Goal: Task Accomplishment & Management: Use online tool/utility

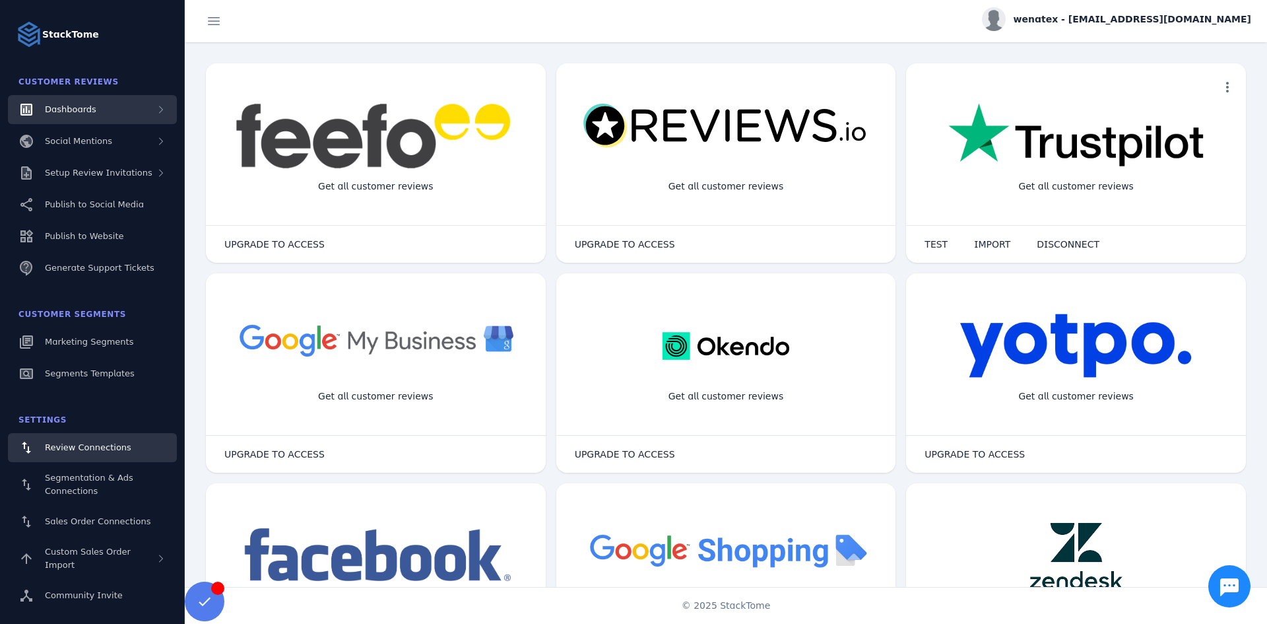
click at [68, 113] on span "Dashboards" at bounding box center [70, 109] width 51 height 10
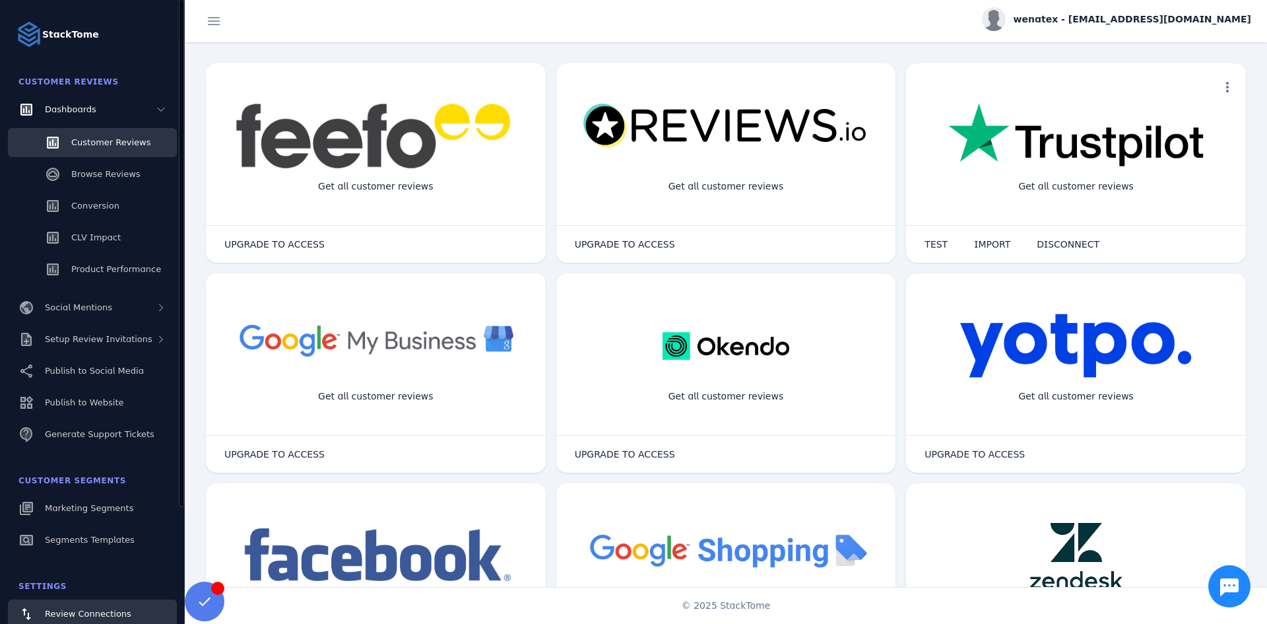
click at [86, 139] on span "Customer Reviews" at bounding box center [110, 142] width 79 height 10
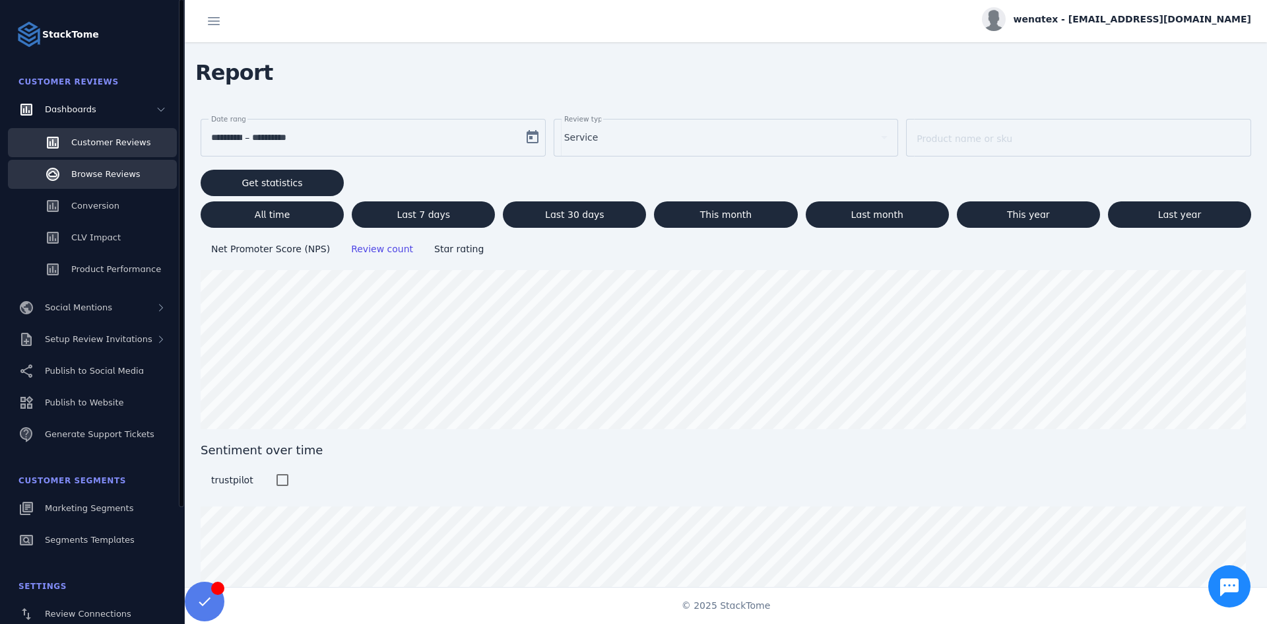
click at [114, 178] on span "Browse Reviews" at bounding box center [105, 174] width 69 height 10
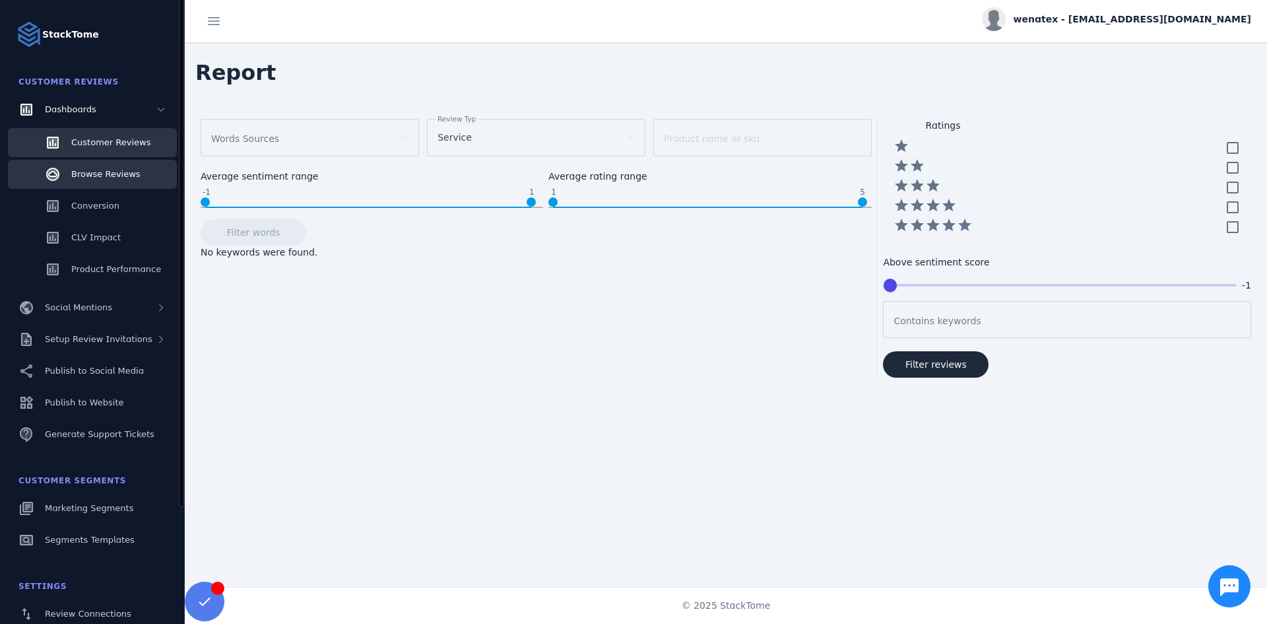
click at [135, 141] on span "Customer Reviews" at bounding box center [110, 142] width 79 height 10
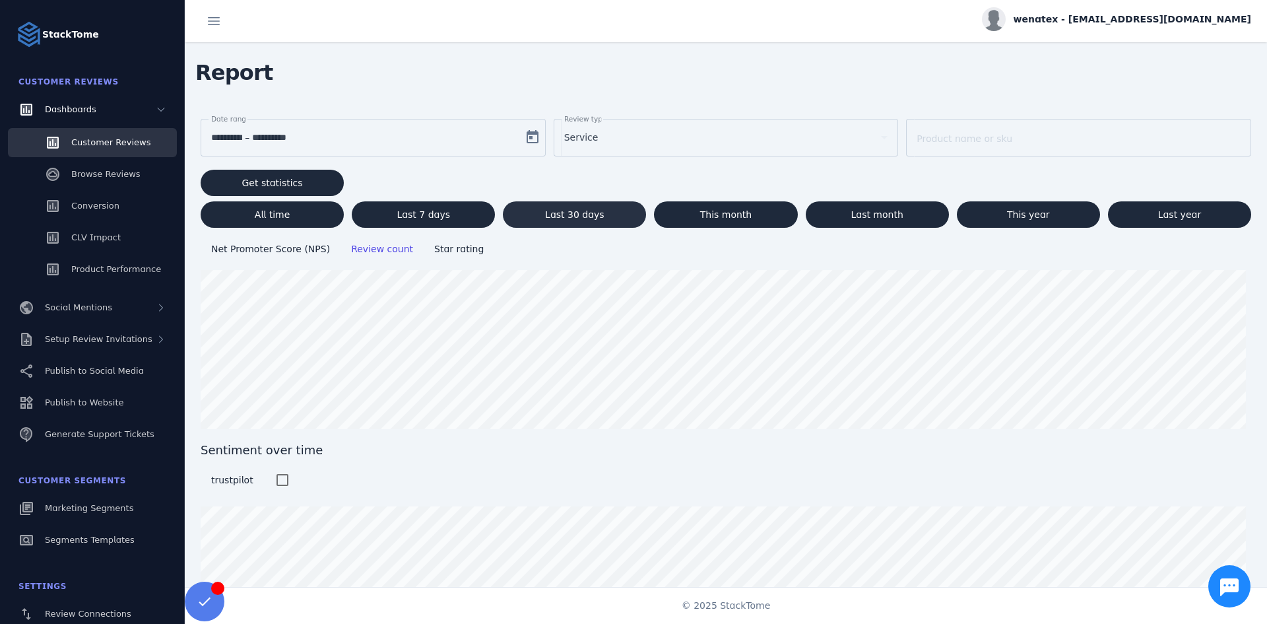
click at [578, 215] on span "Last 30 days" at bounding box center [574, 214] width 59 height 9
click at [728, 217] on span "This month" at bounding box center [726, 214] width 52 height 9
type input "**********"
click at [105, 176] on span "Browse Reviews" at bounding box center [105, 174] width 69 height 10
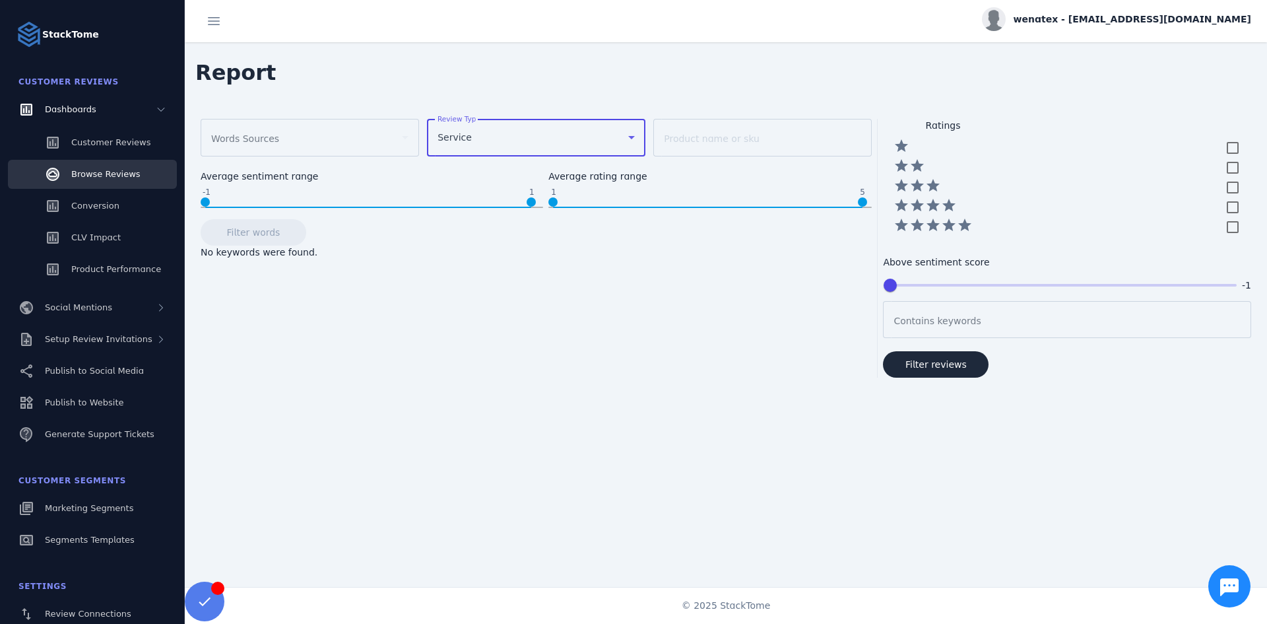
click at [483, 144] on div "Service" at bounding box center [530, 137] width 185 height 16
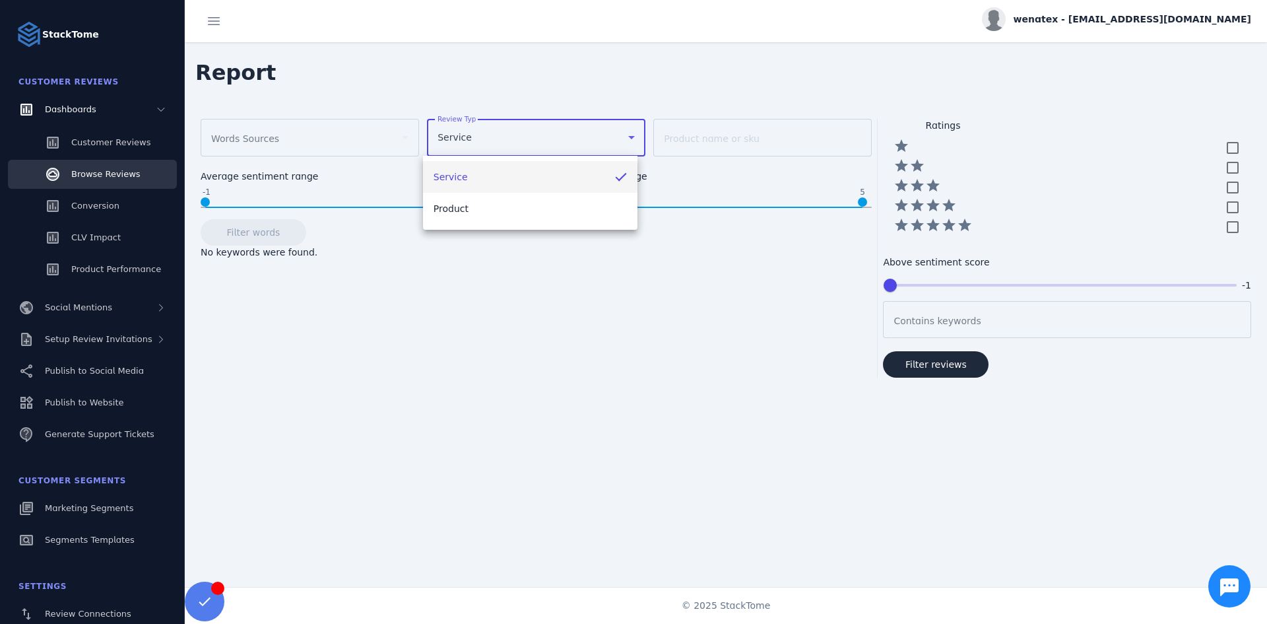
click at [483, 144] on div at bounding box center [633, 312] width 1267 height 624
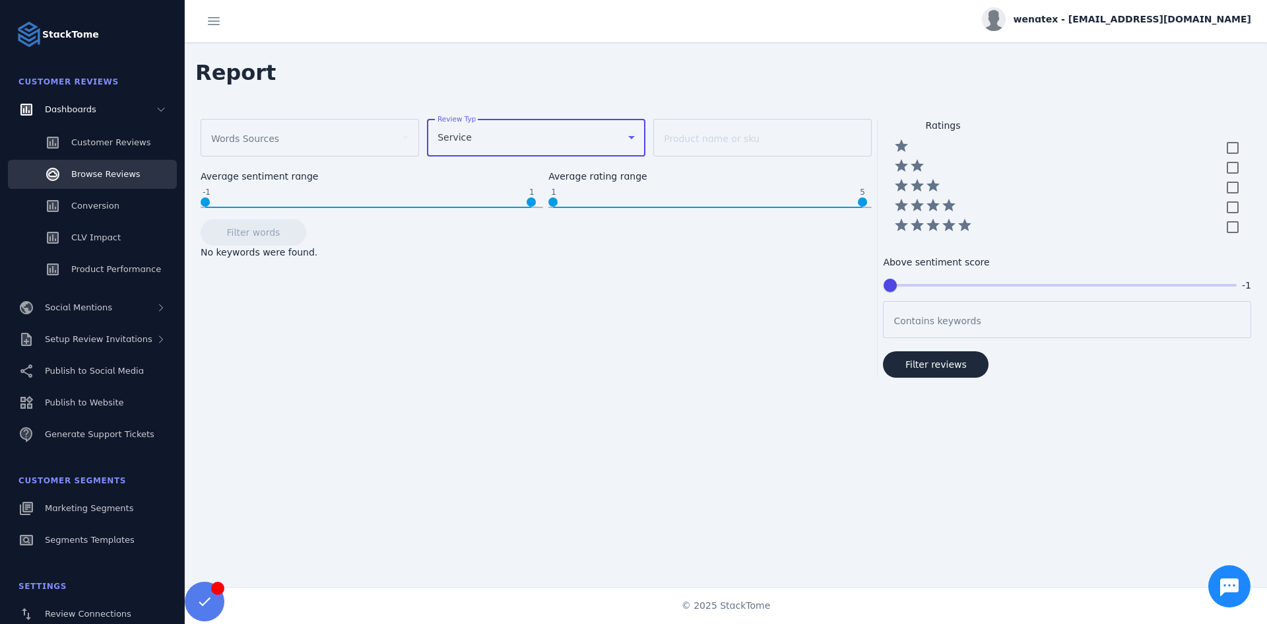
click at [483, 143] on div "Service" at bounding box center [530, 137] width 185 height 16
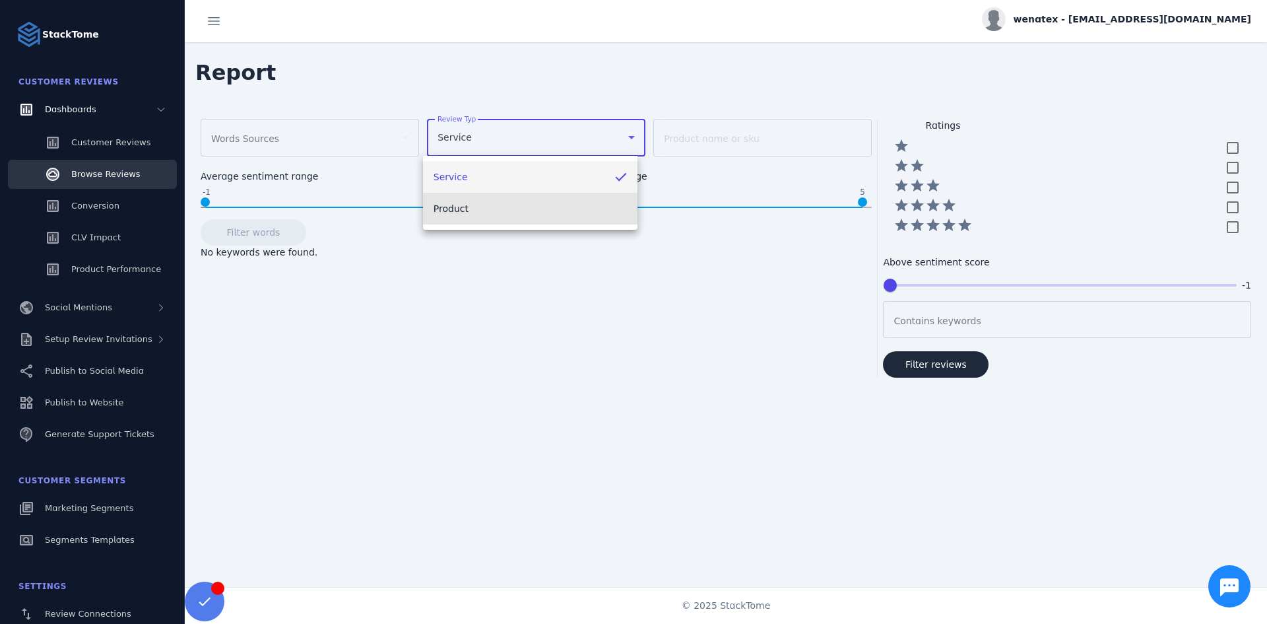
click at [476, 203] on mat-option "Product" at bounding box center [530, 209] width 215 height 32
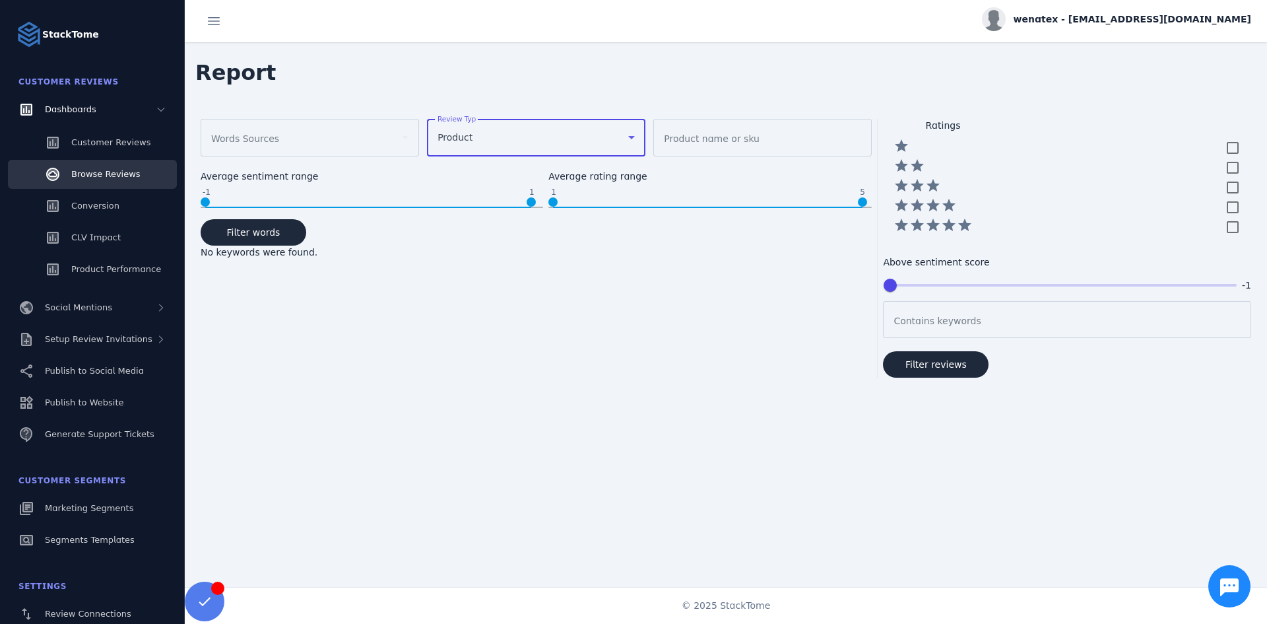
click at [485, 139] on div "Product" at bounding box center [530, 137] width 185 height 16
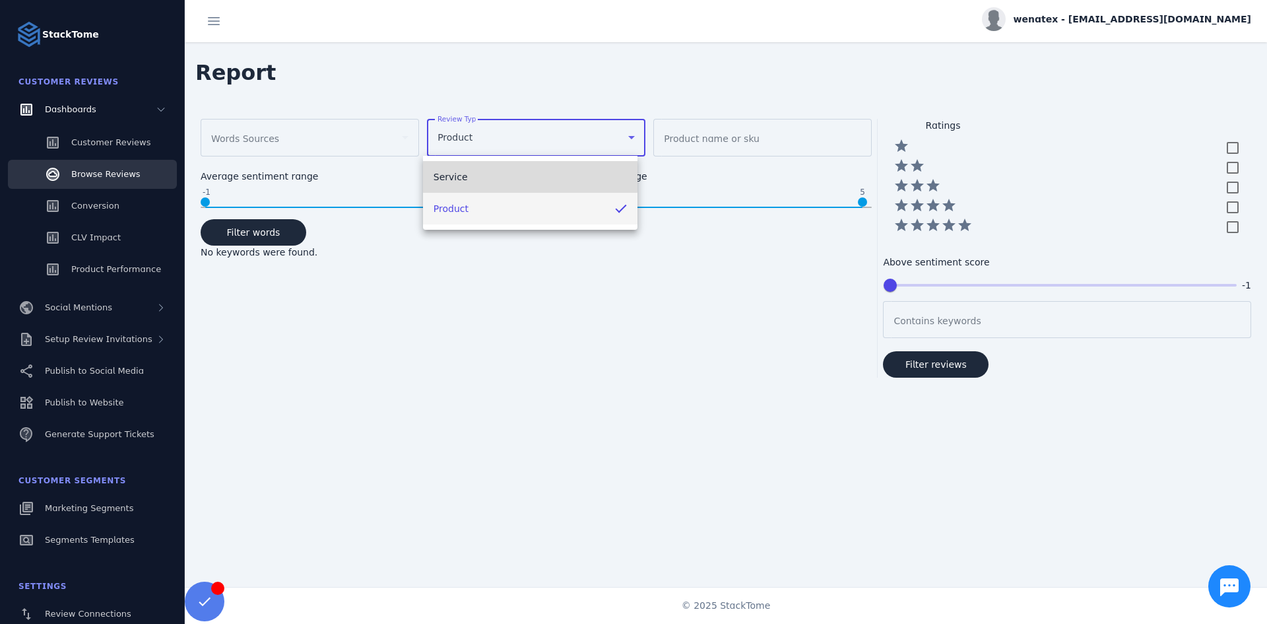
click at [482, 167] on mat-option "Service" at bounding box center [530, 177] width 215 height 32
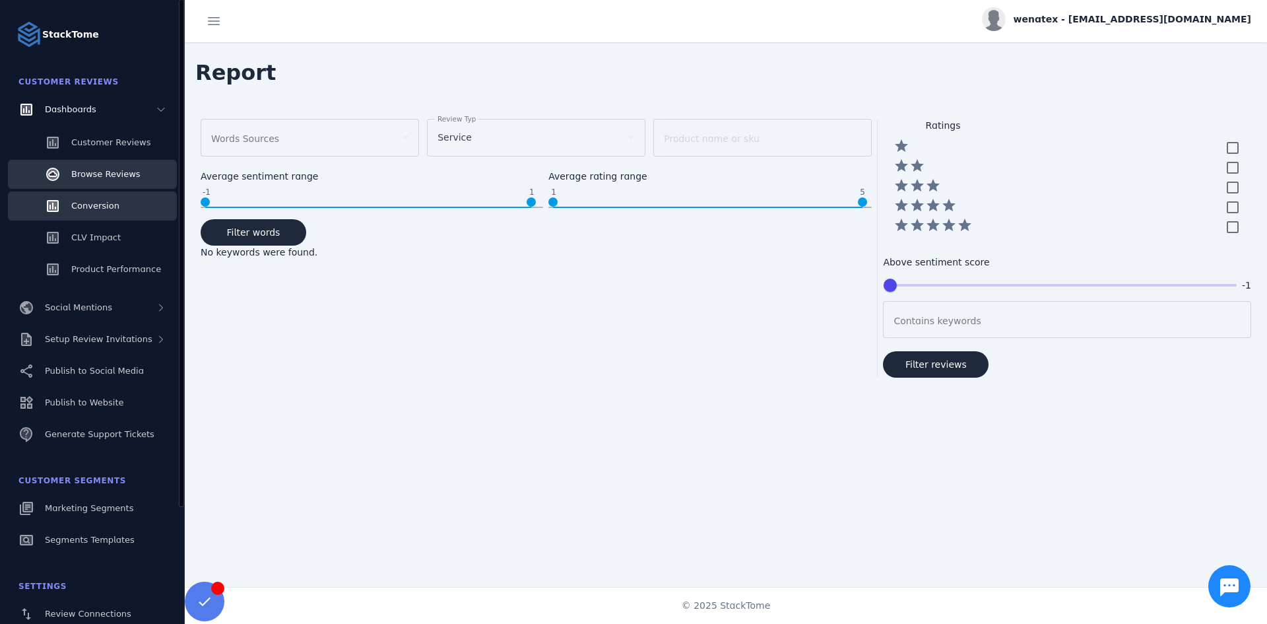
click at [92, 211] on div "Conversion" at bounding box center [95, 205] width 48 height 13
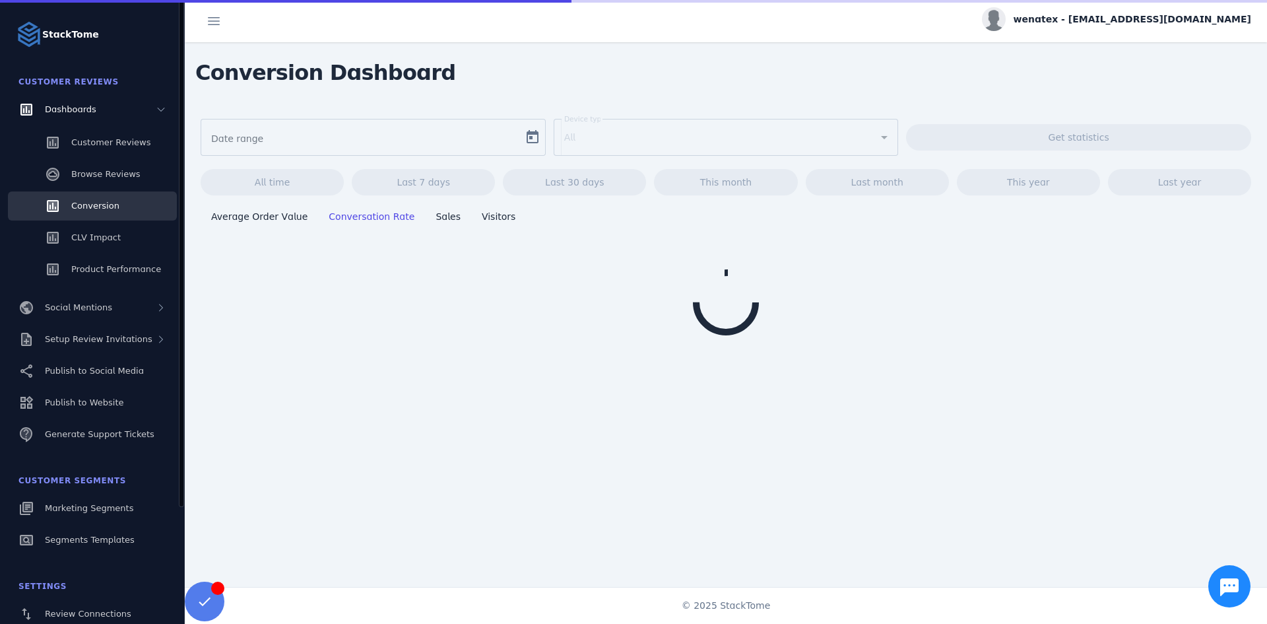
type input "**********"
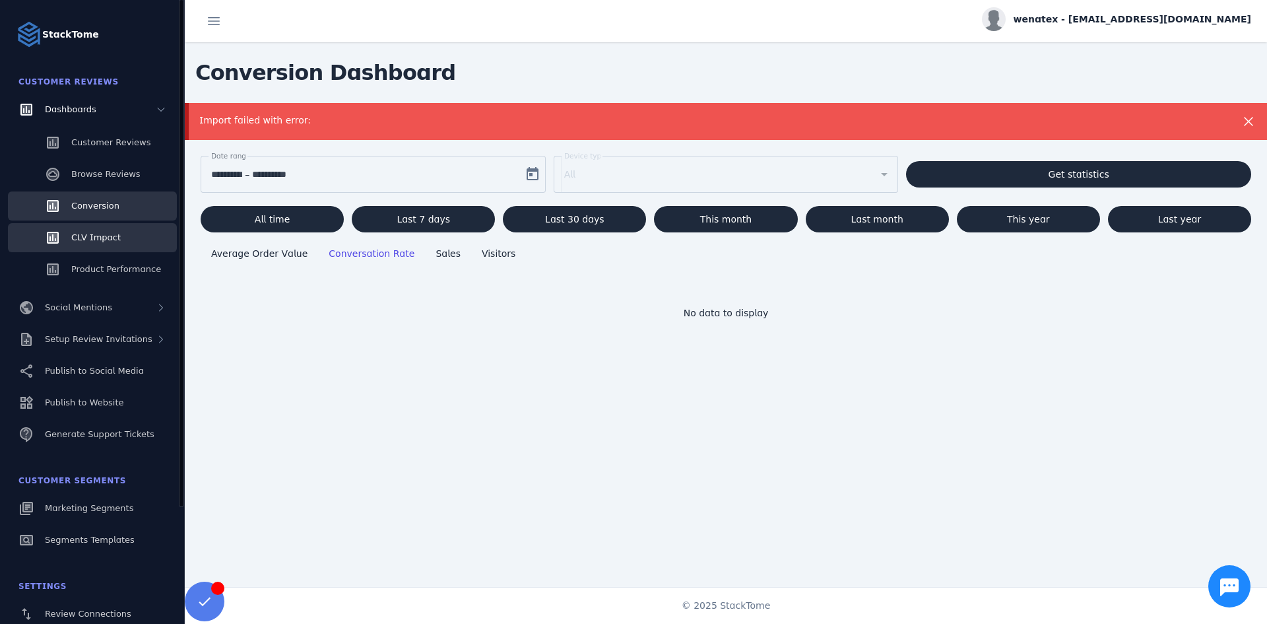
click at [95, 244] on link "CLV Impact" at bounding box center [92, 237] width 169 height 29
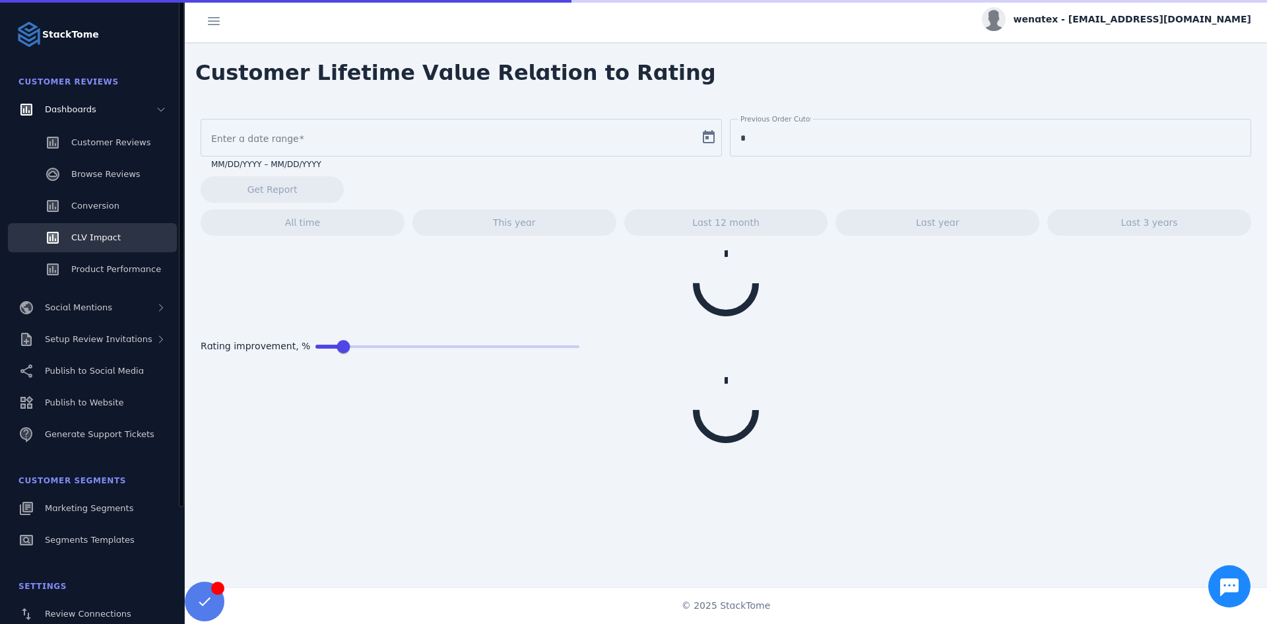
type input "**********"
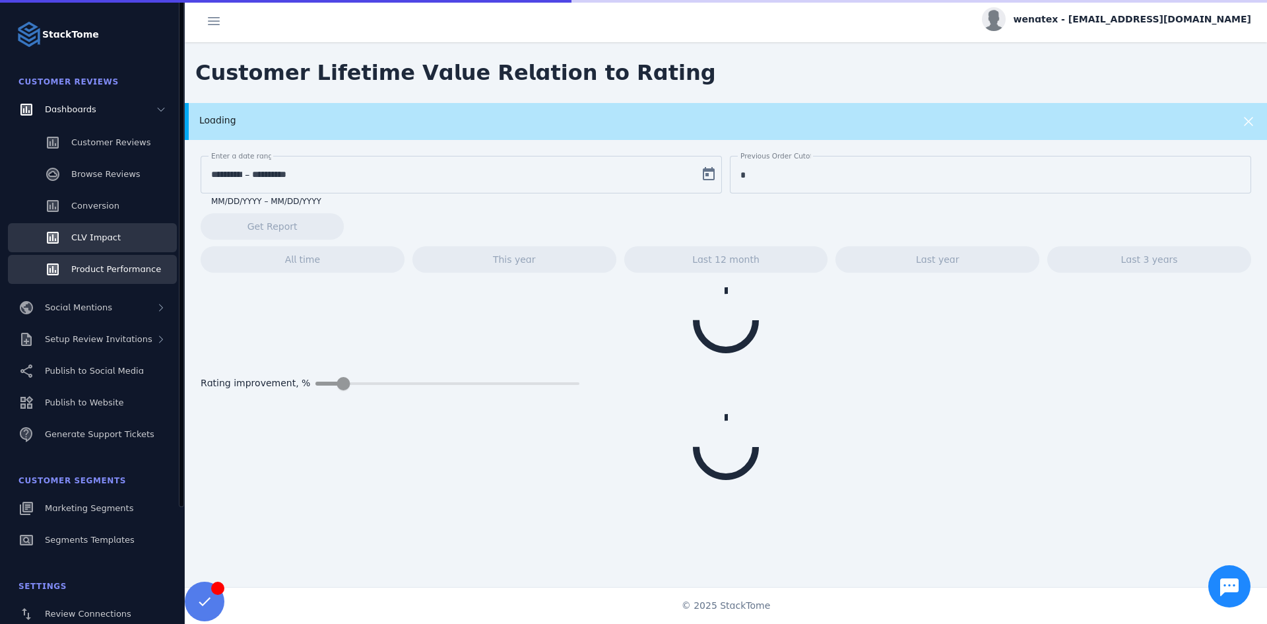
click at [97, 269] on span "Product Performance" at bounding box center [116, 269] width 90 height 10
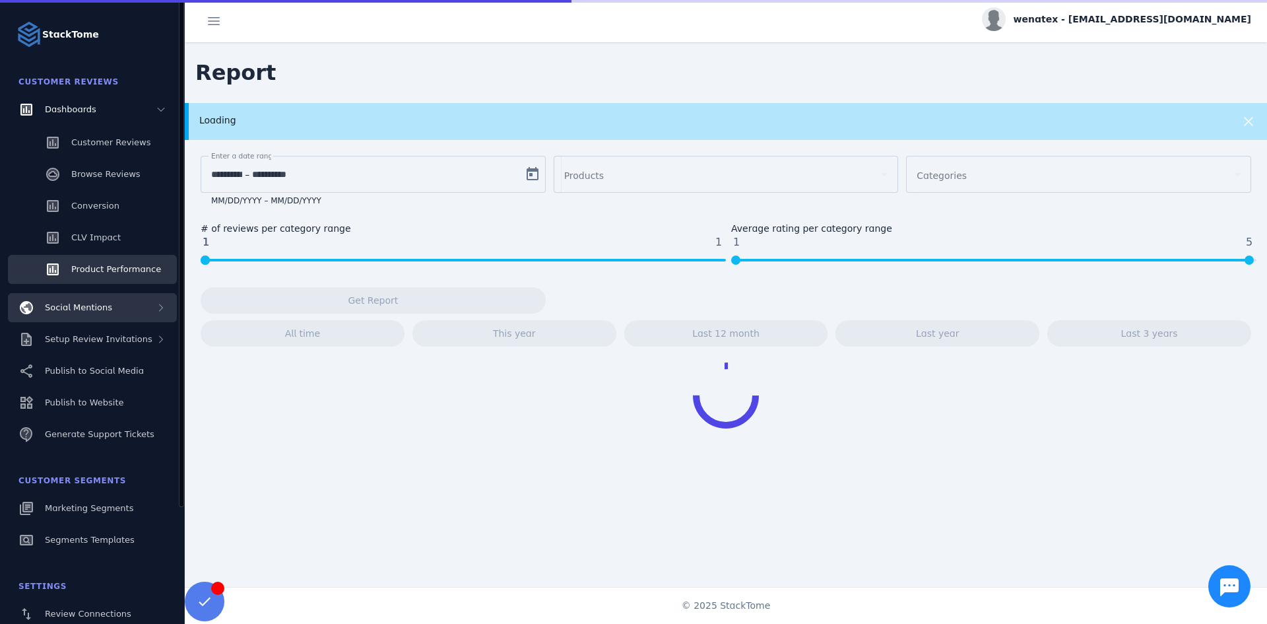
click at [66, 308] on span "Social Mentions" at bounding box center [78, 307] width 67 height 10
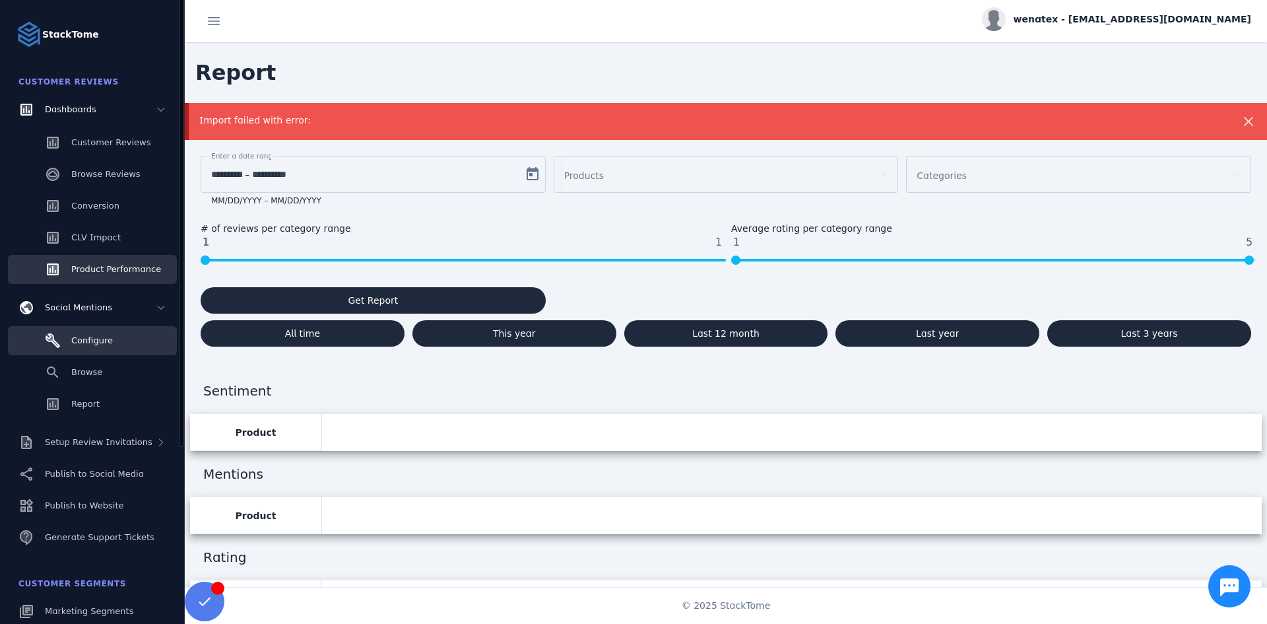
click at [88, 337] on span "Configure" at bounding box center [92, 340] width 42 height 10
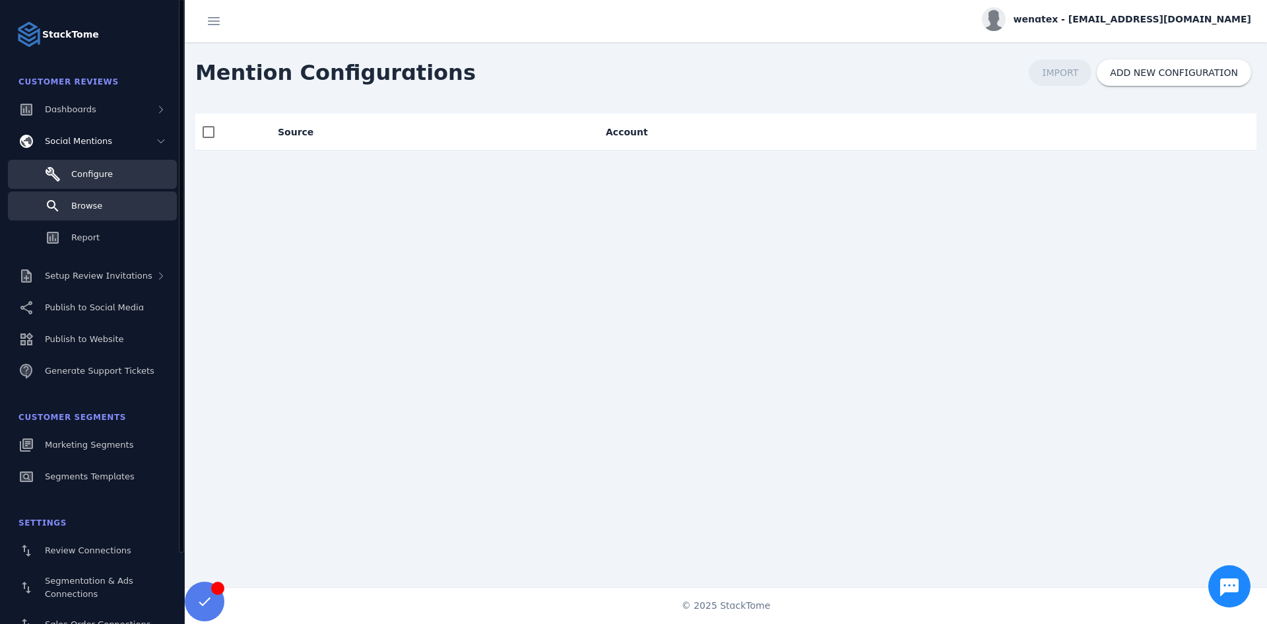
click at [106, 206] on link "Browse" at bounding box center [92, 205] width 169 height 29
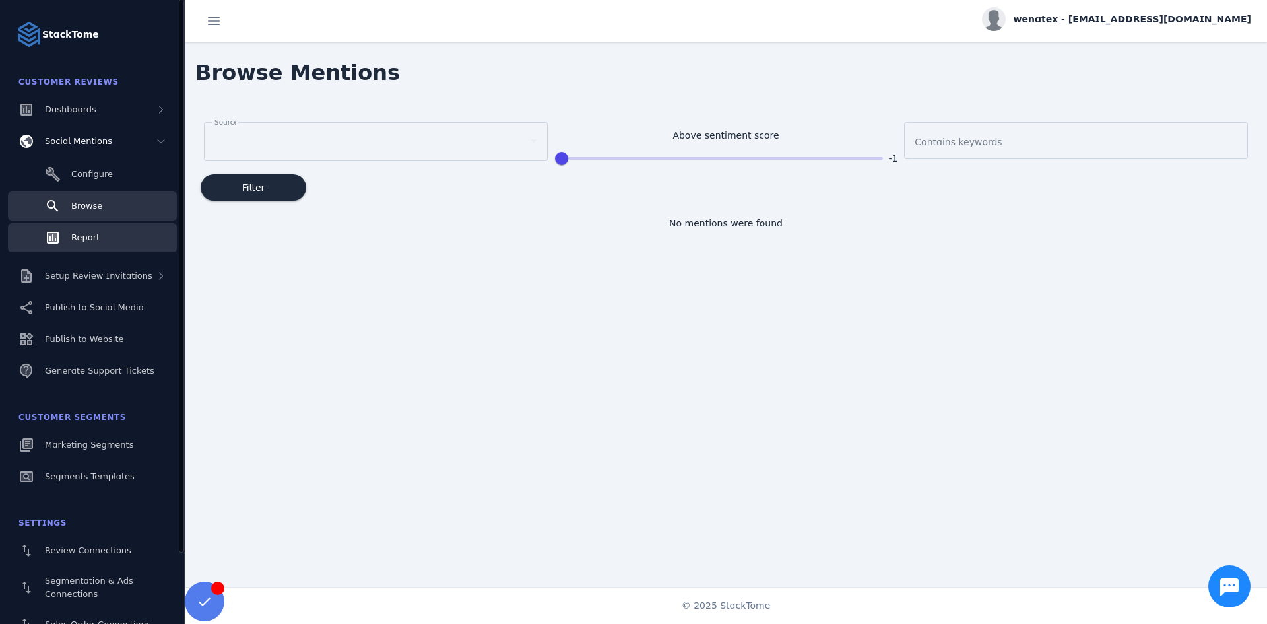
click at [92, 234] on span "Report" at bounding box center [85, 237] width 28 height 10
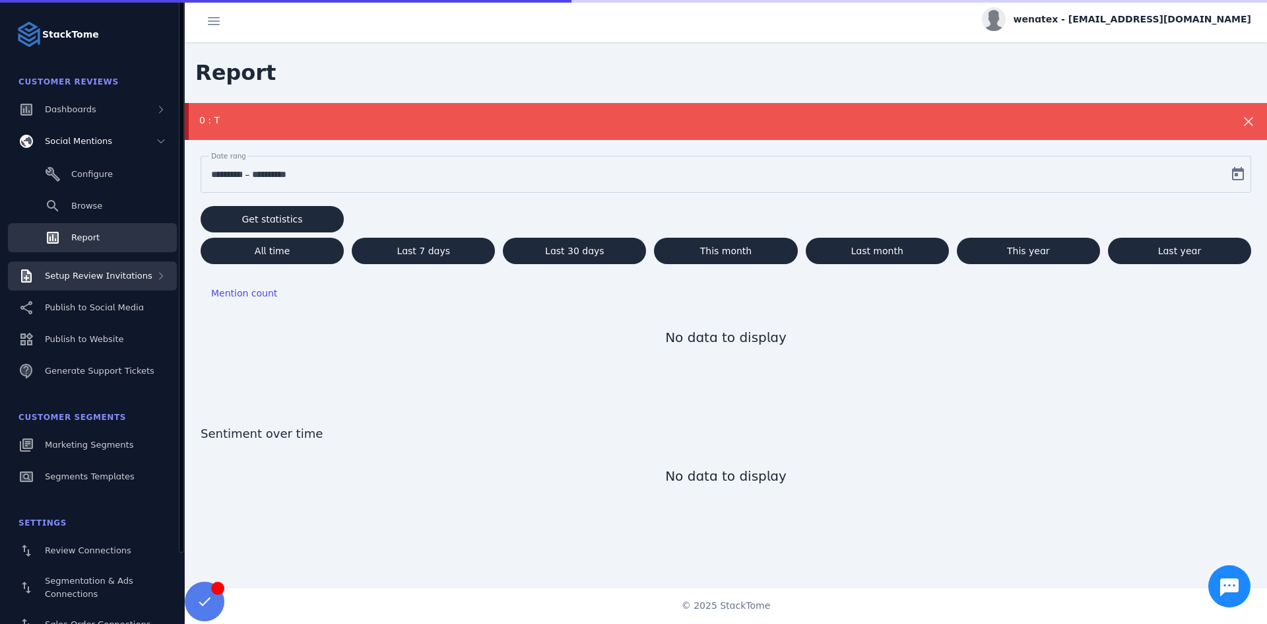
click at [81, 271] on span "Setup Review Invitations" at bounding box center [99, 276] width 108 height 10
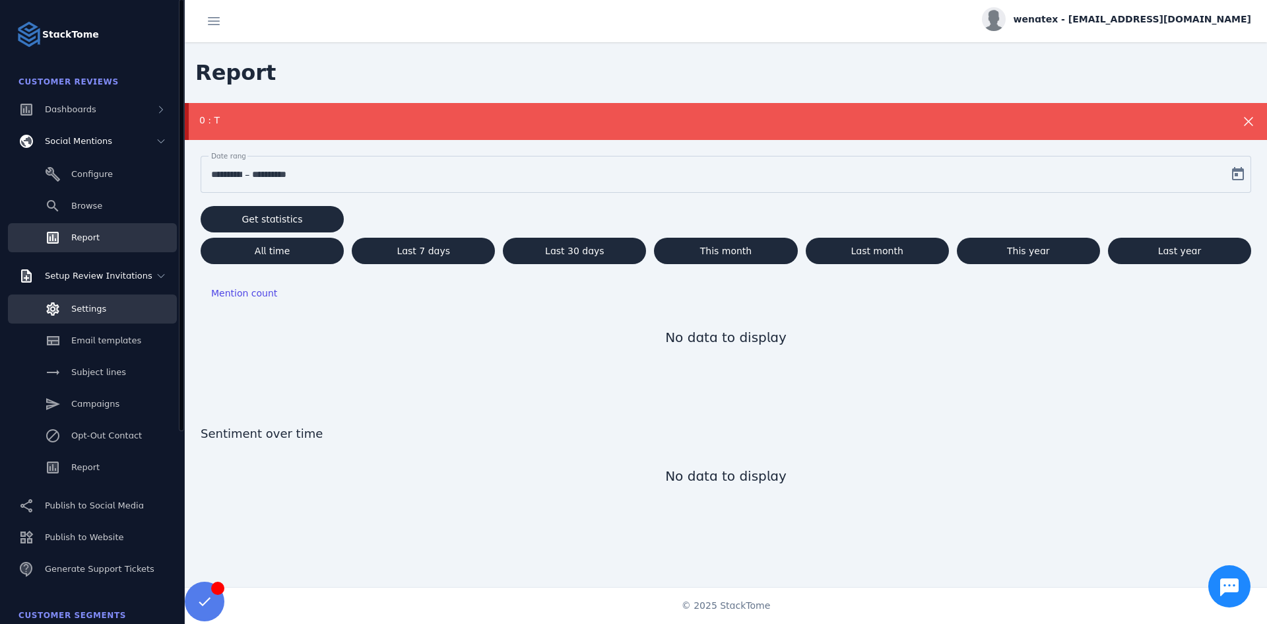
click at [81, 300] on link "Settings" at bounding box center [92, 308] width 169 height 29
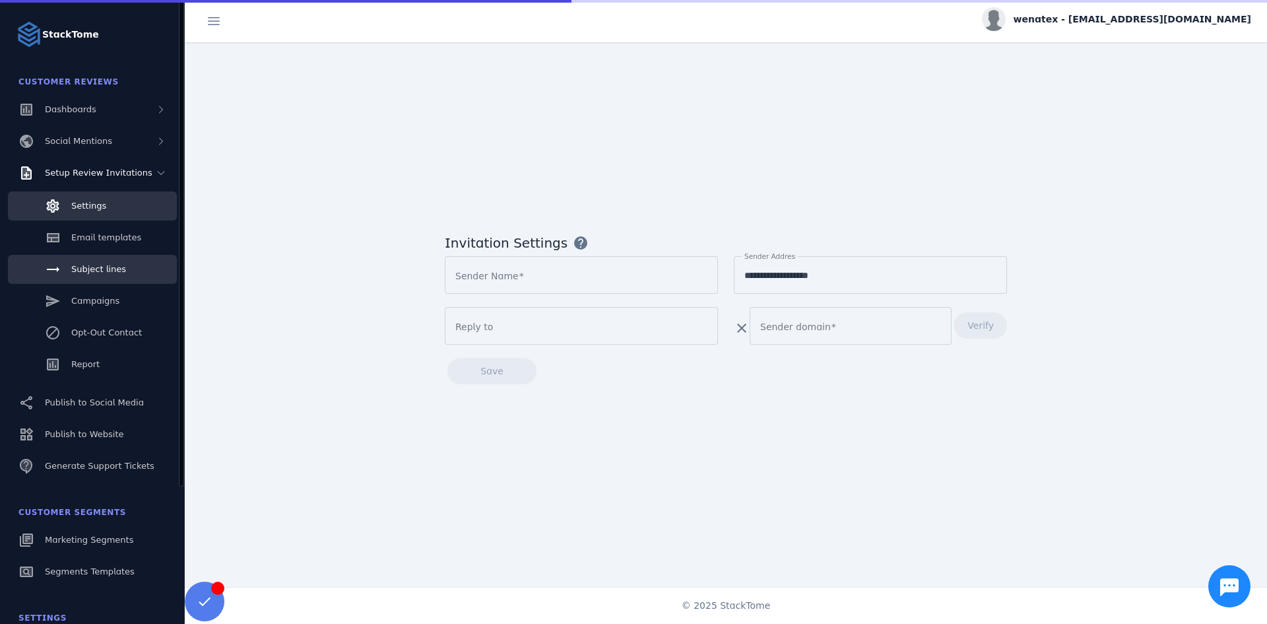
type input "**********"
type input "********"
type input "**********"
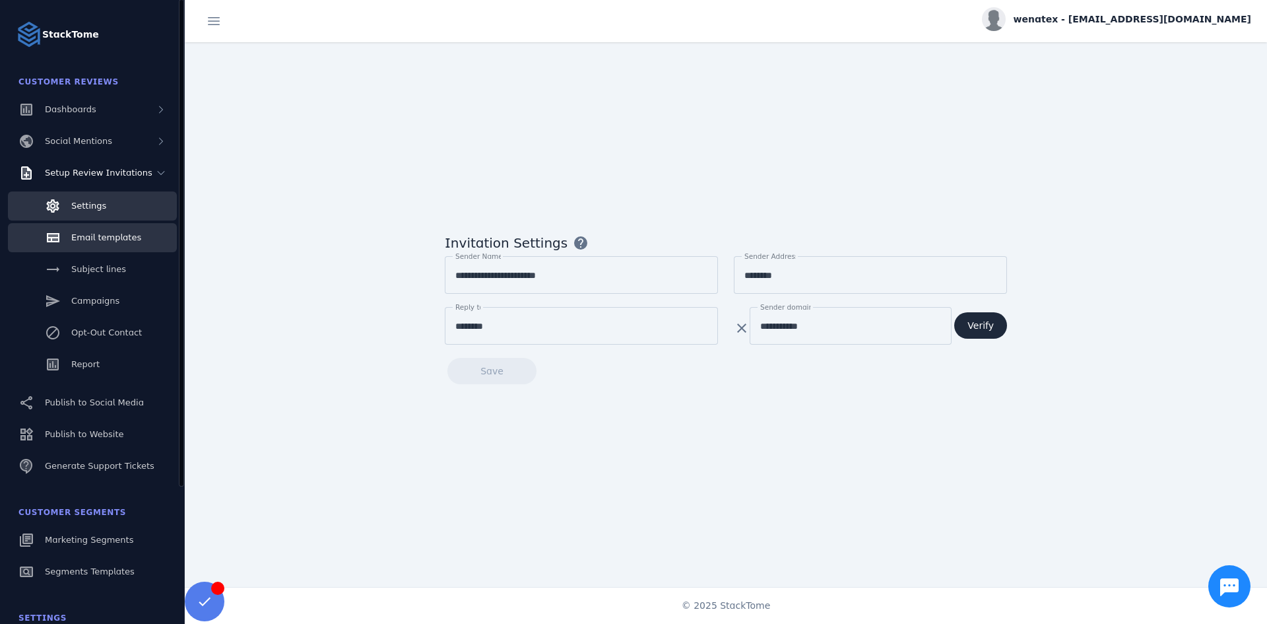
click at [105, 243] on div "Email templates" at bounding box center [106, 237] width 70 height 13
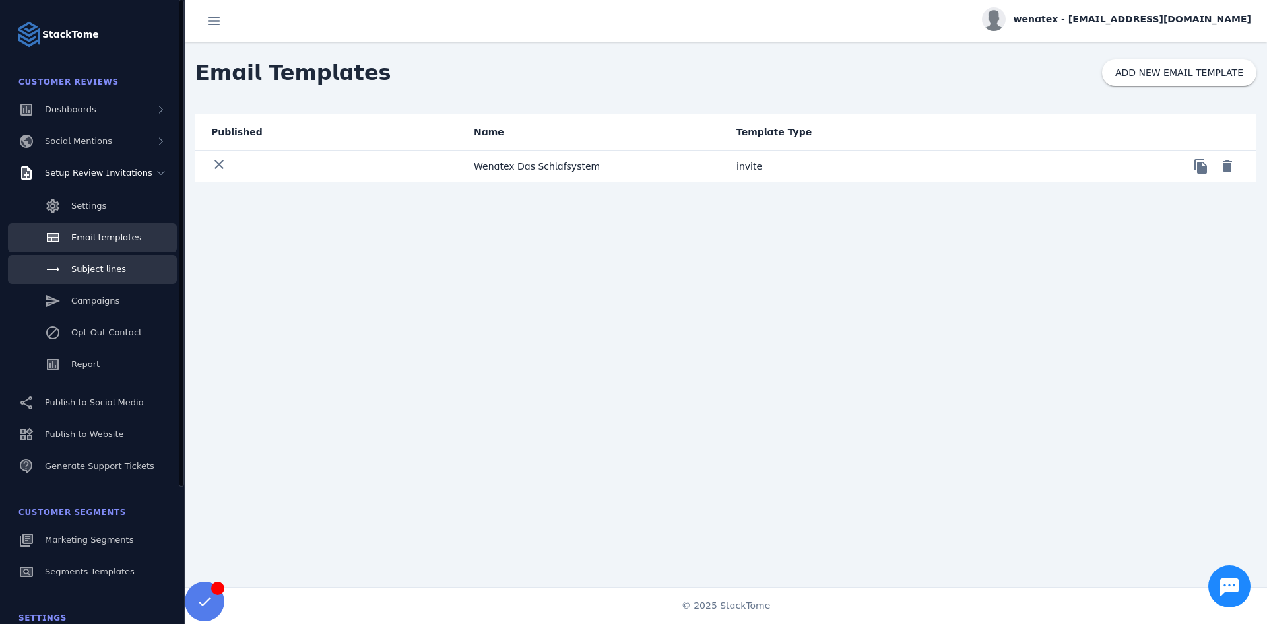
click at [84, 275] on div "Subject lines" at bounding box center [98, 269] width 55 height 13
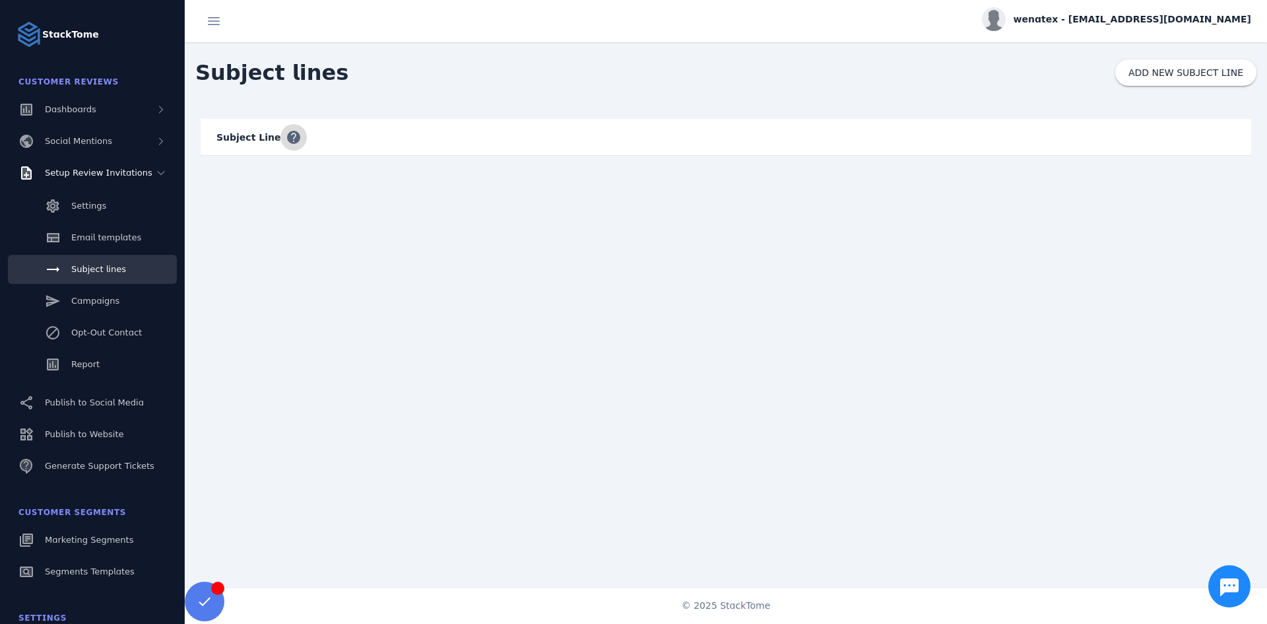
click at [279, 137] on span "button" at bounding box center [294, 137] width 32 height 32
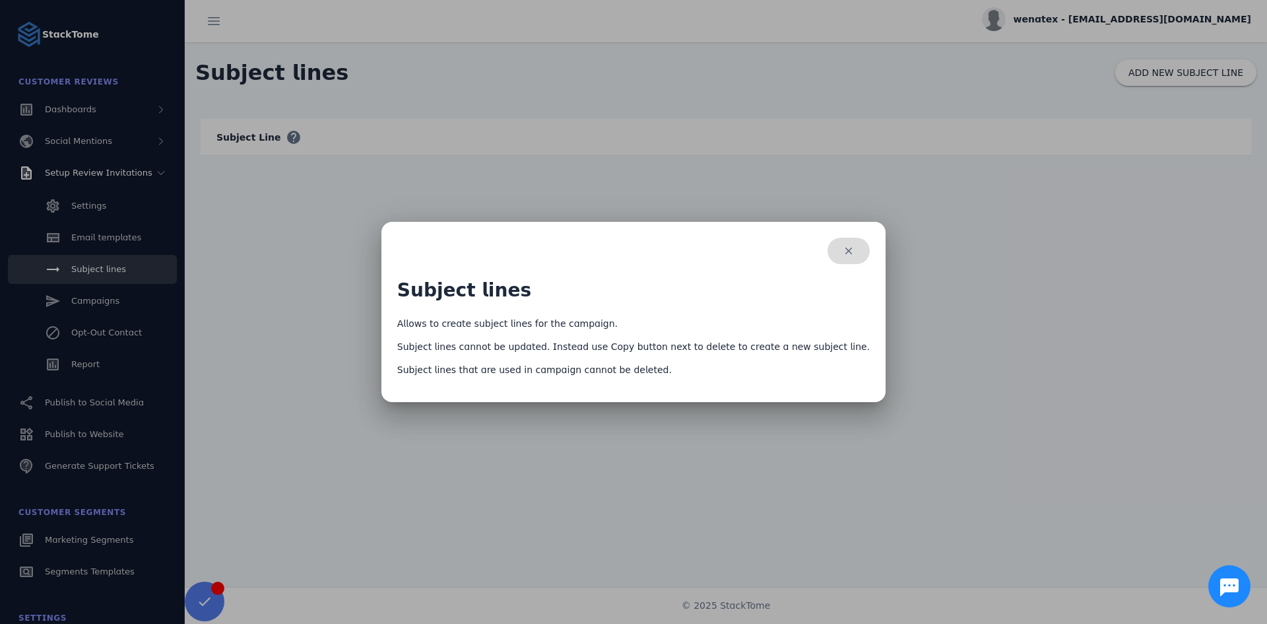
click at [828, 250] on span "button" at bounding box center [849, 251] width 42 height 32
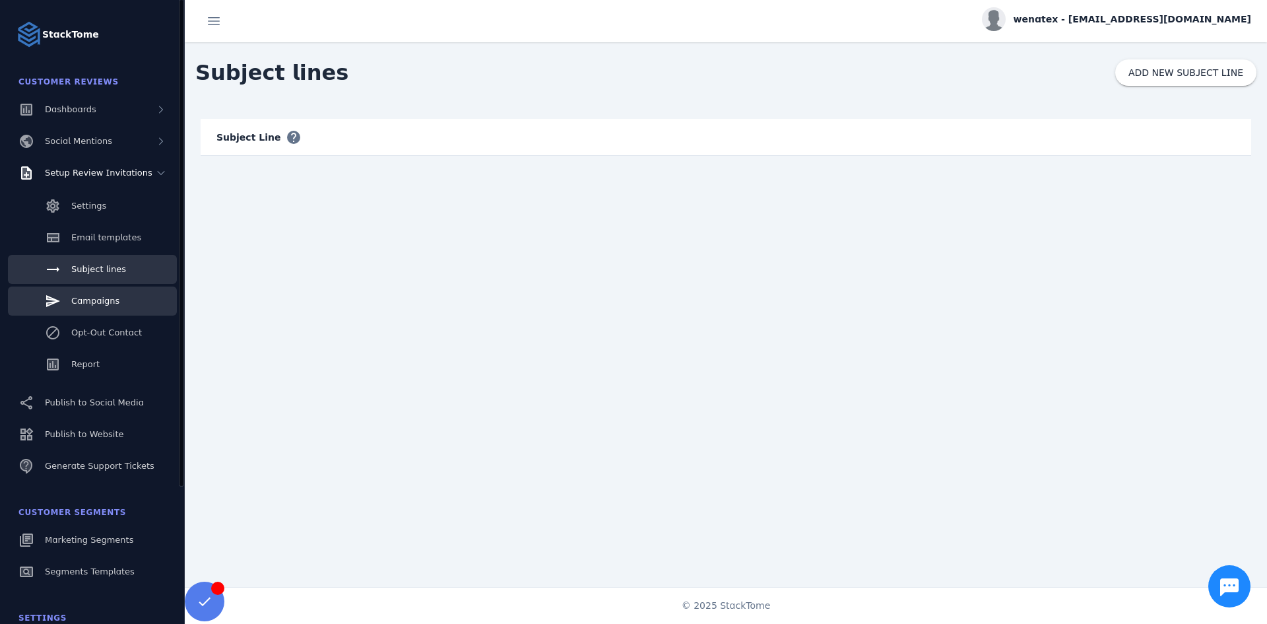
click at [86, 294] on div "Campaigns" at bounding box center [95, 300] width 48 height 13
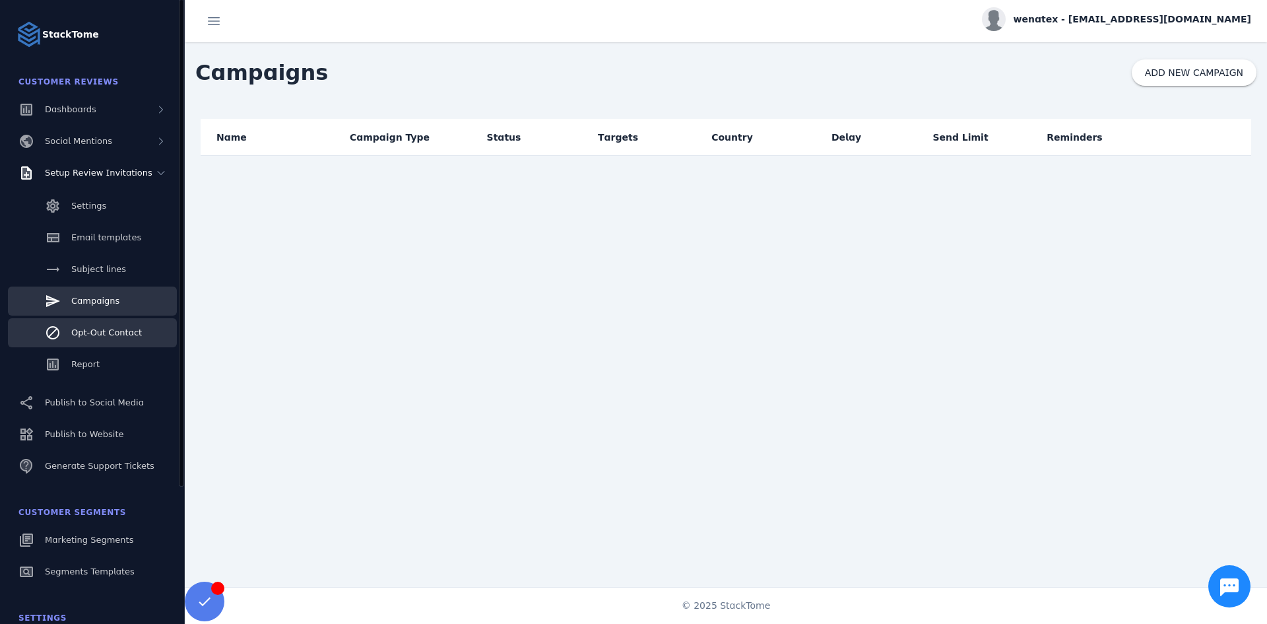
click at [86, 333] on span "Opt-Out Contact" at bounding box center [106, 332] width 71 height 10
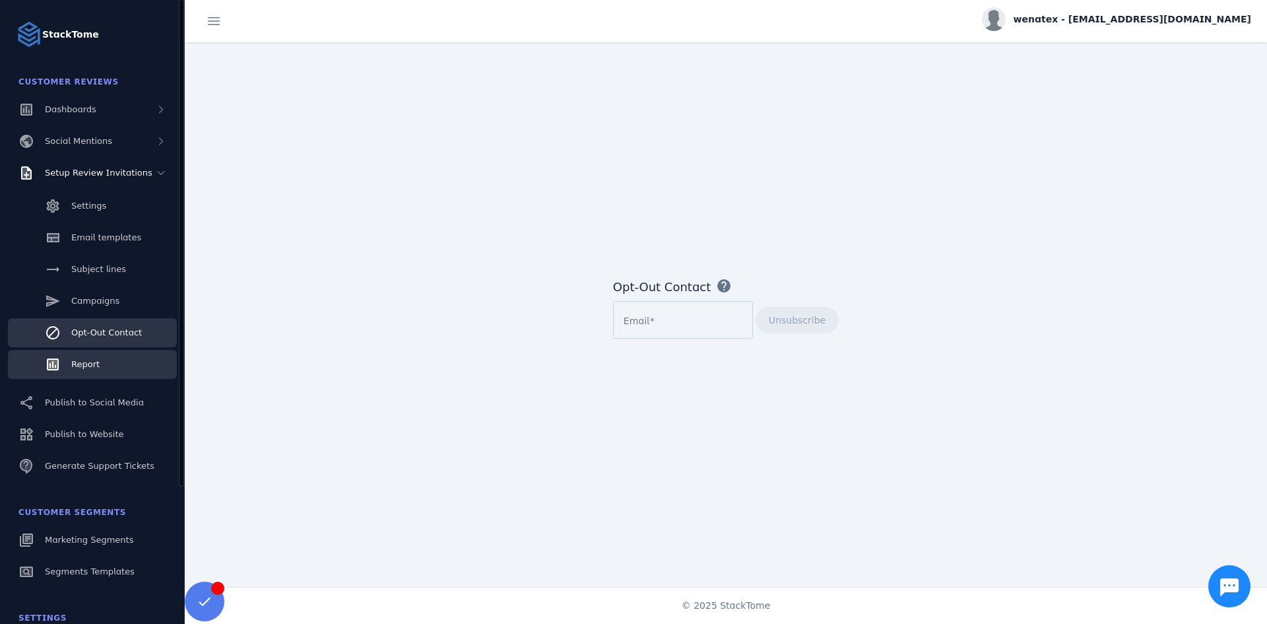
click at [81, 361] on span "Report" at bounding box center [85, 364] width 28 height 10
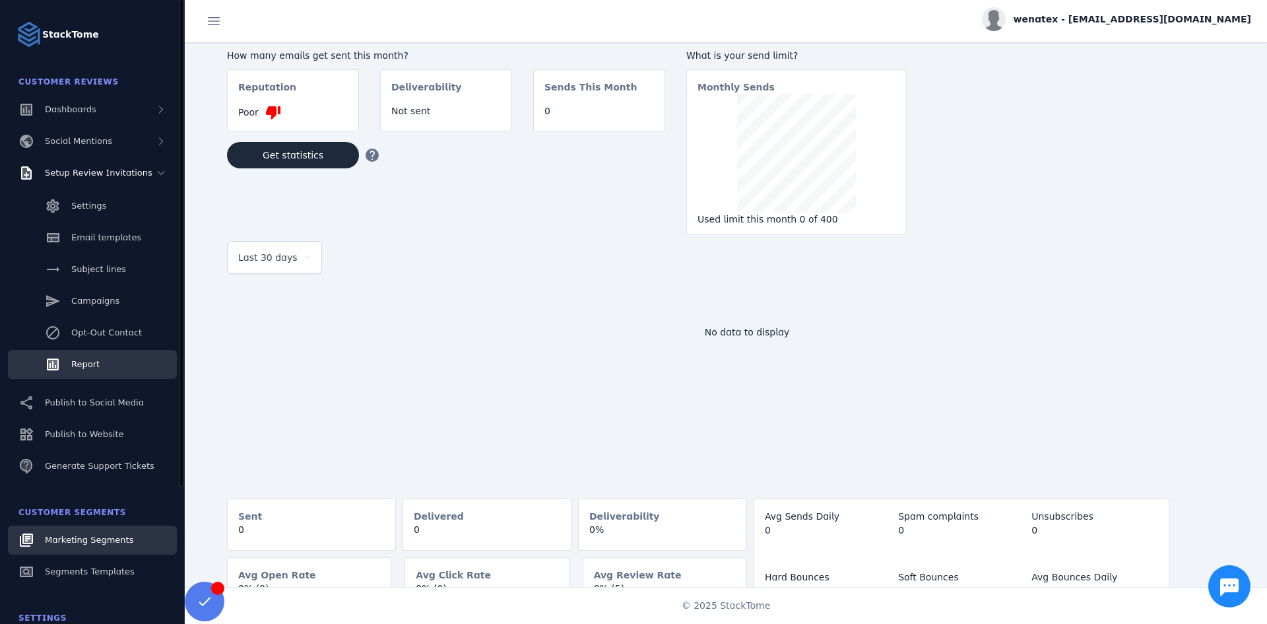
click at [84, 537] on span "Marketing Segments" at bounding box center [89, 540] width 88 height 10
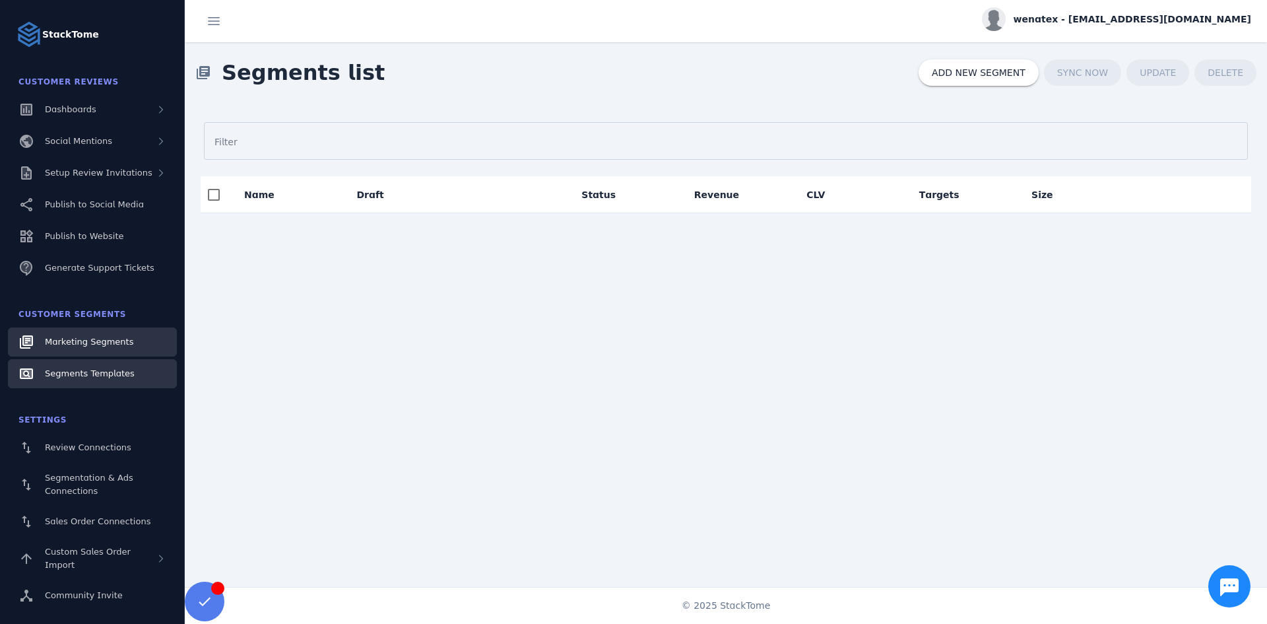
click at [85, 370] on span "Segments Templates" at bounding box center [90, 373] width 90 height 10
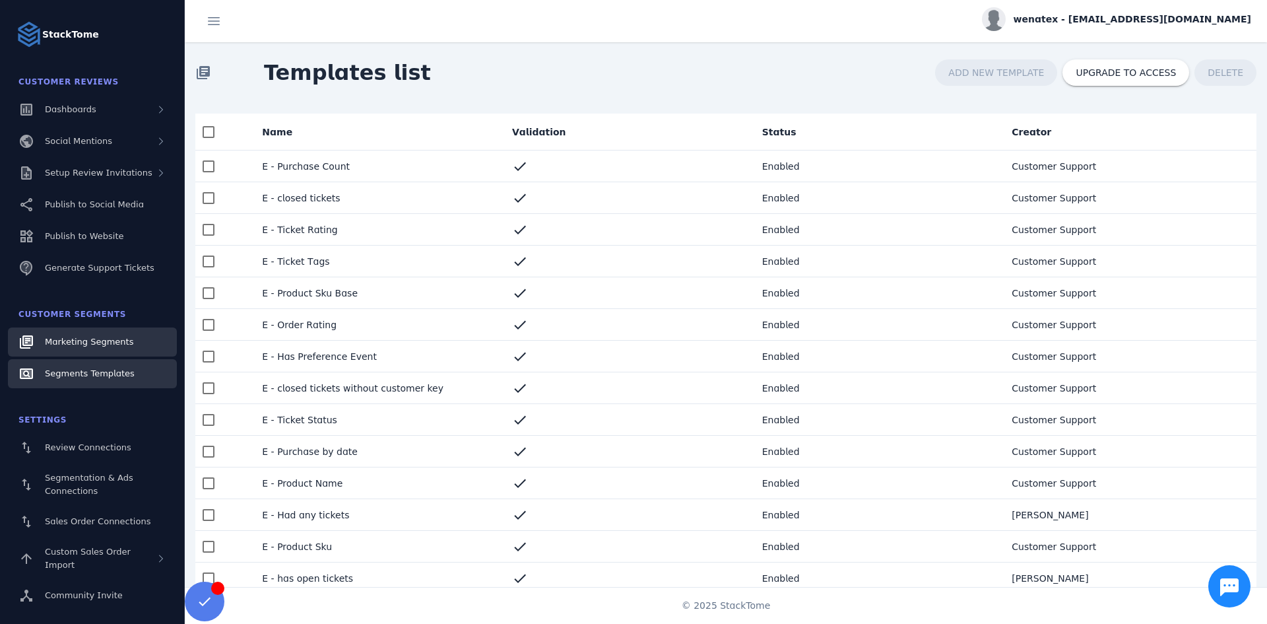
click at [73, 341] on span "Marketing Segments" at bounding box center [89, 342] width 88 height 10
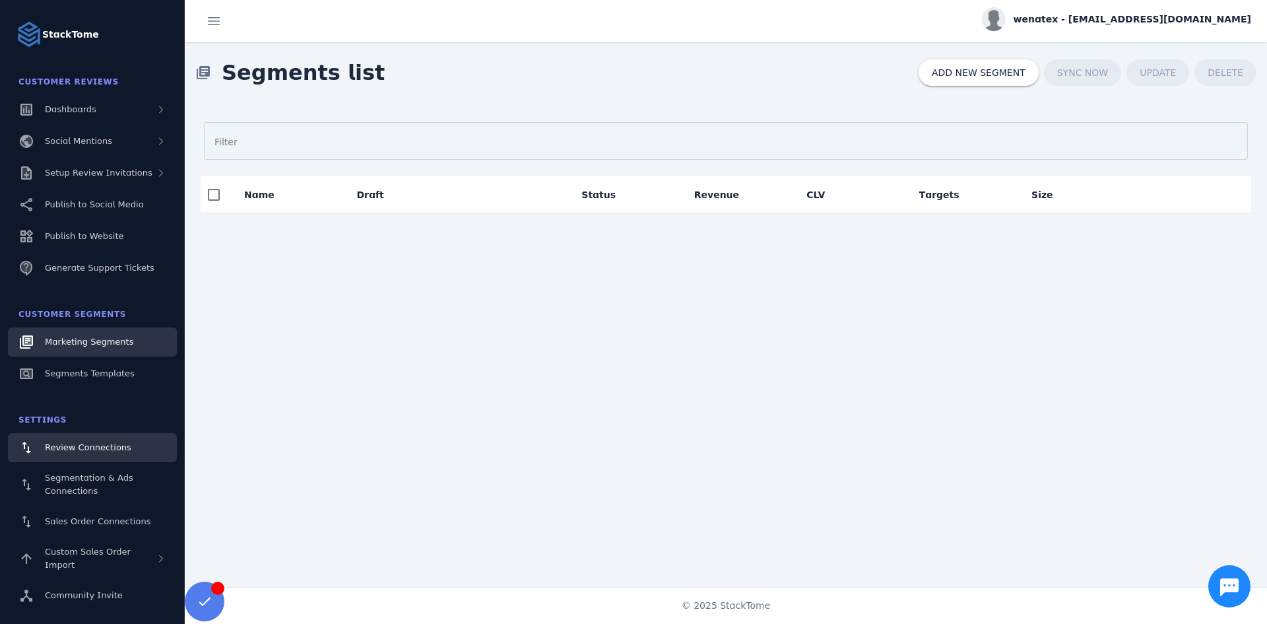
click at [69, 443] on span "Review Connections" at bounding box center [88, 447] width 86 height 10
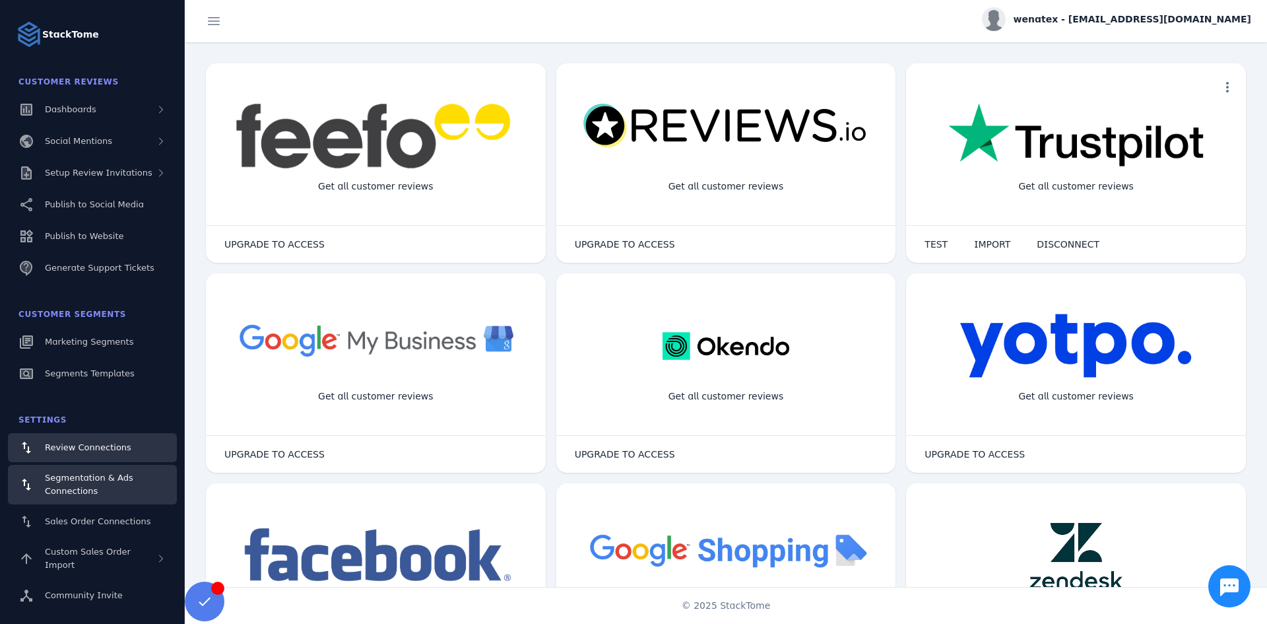
click at [75, 477] on span "Segmentation & Ads Connections" at bounding box center [89, 484] width 88 height 23
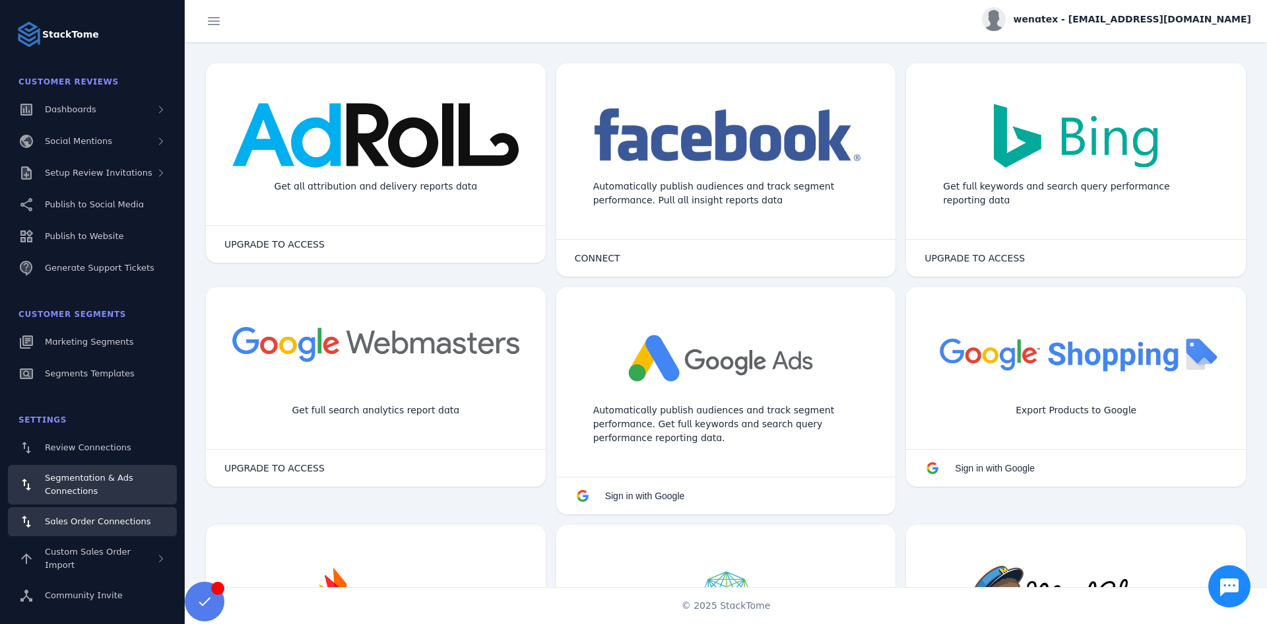
click at [73, 526] on span "Sales Order Connections" at bounding box center [98, 521] width 106 height 10
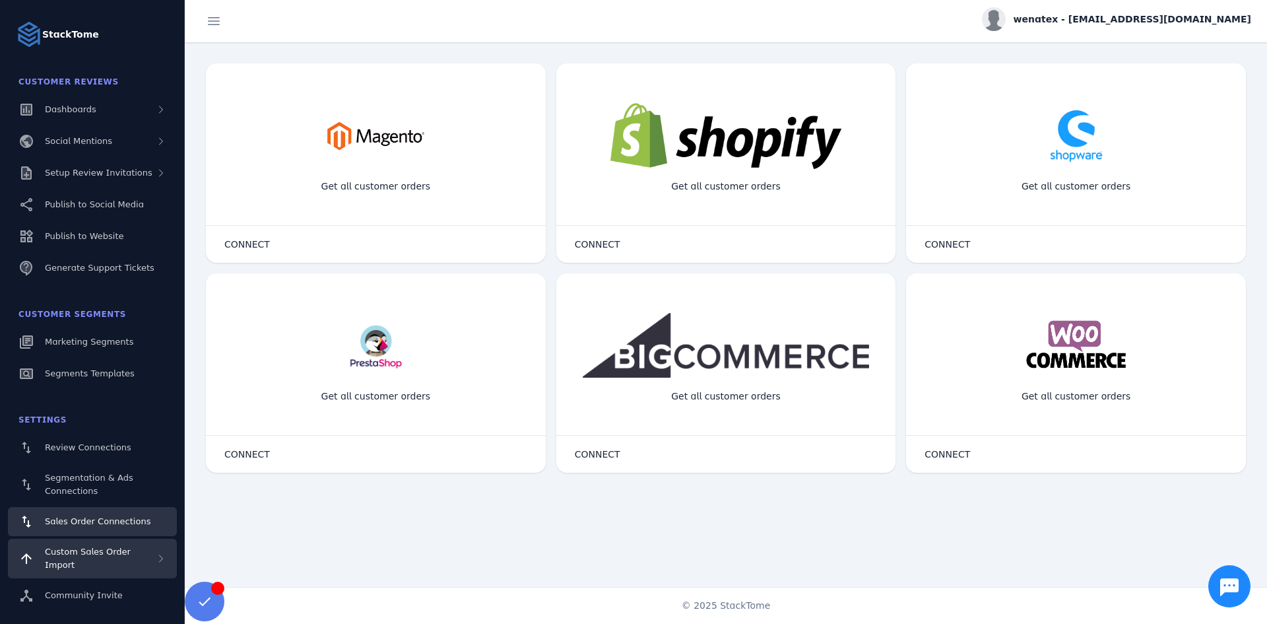
click at [88, 553] on span "Custom Sales Order Import" at bounding box center [88, 558] width 86 height 23
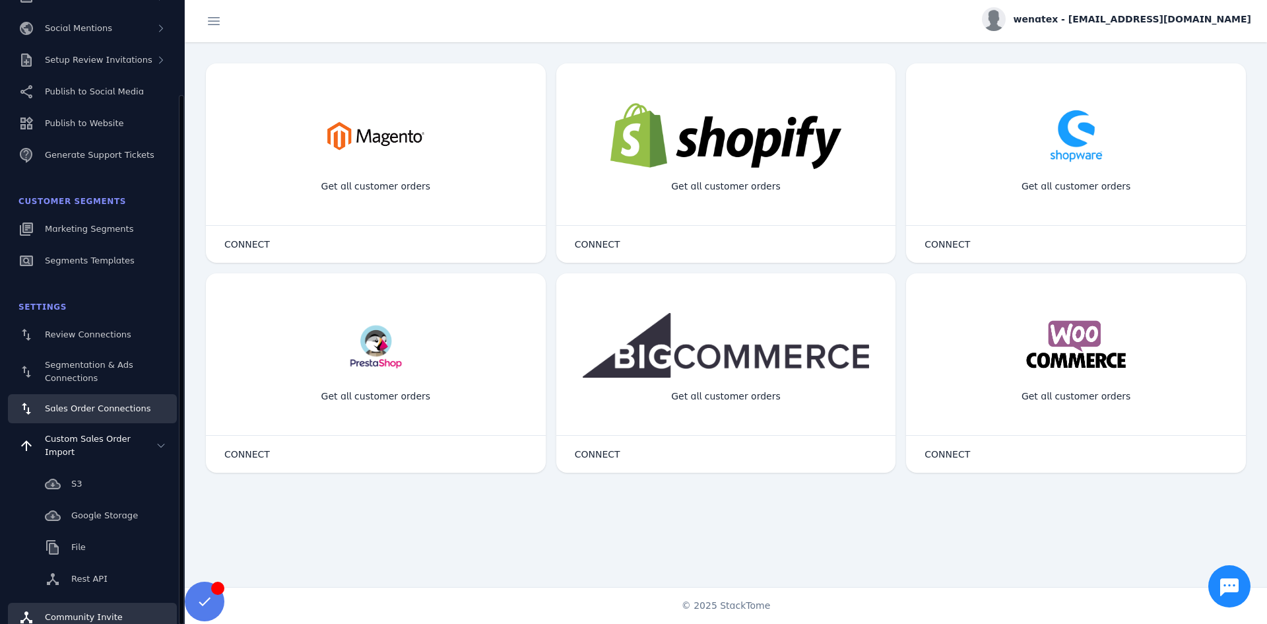
click at [61, 603] on link "Community Invite" at bounding box center [92, 617] width 169 height 29
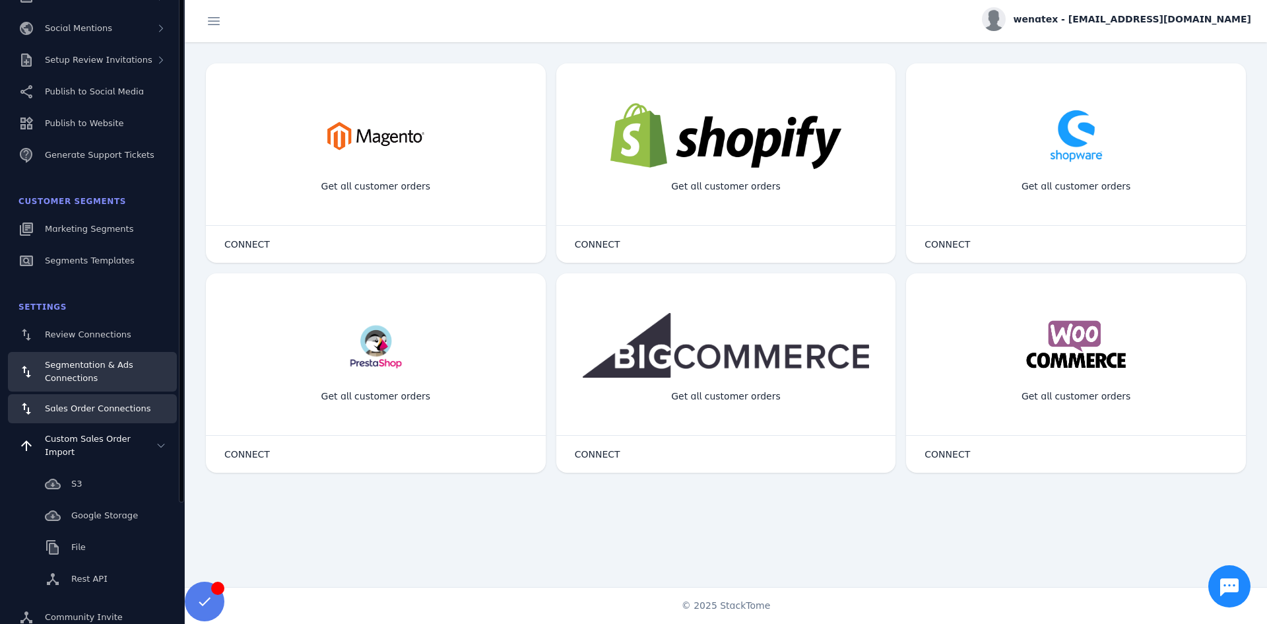
scroll to position [0, 0]
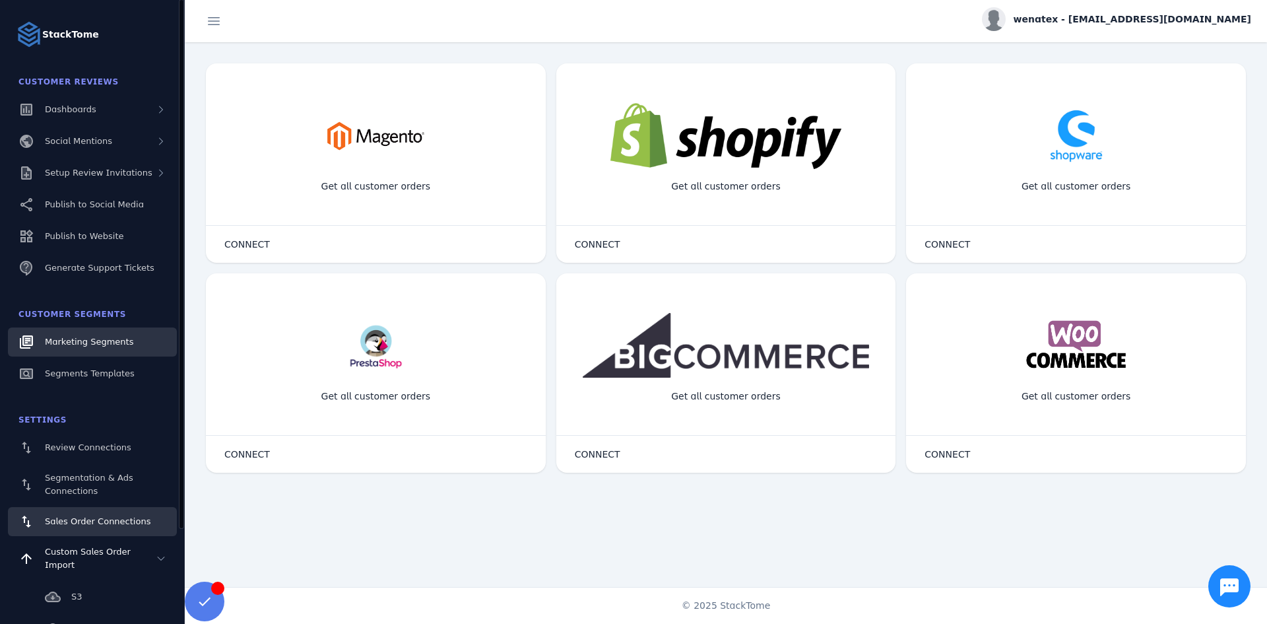
click at [64, 341] on span "Marketing Segments" at bounding box center [89, 342] width 88 height 10
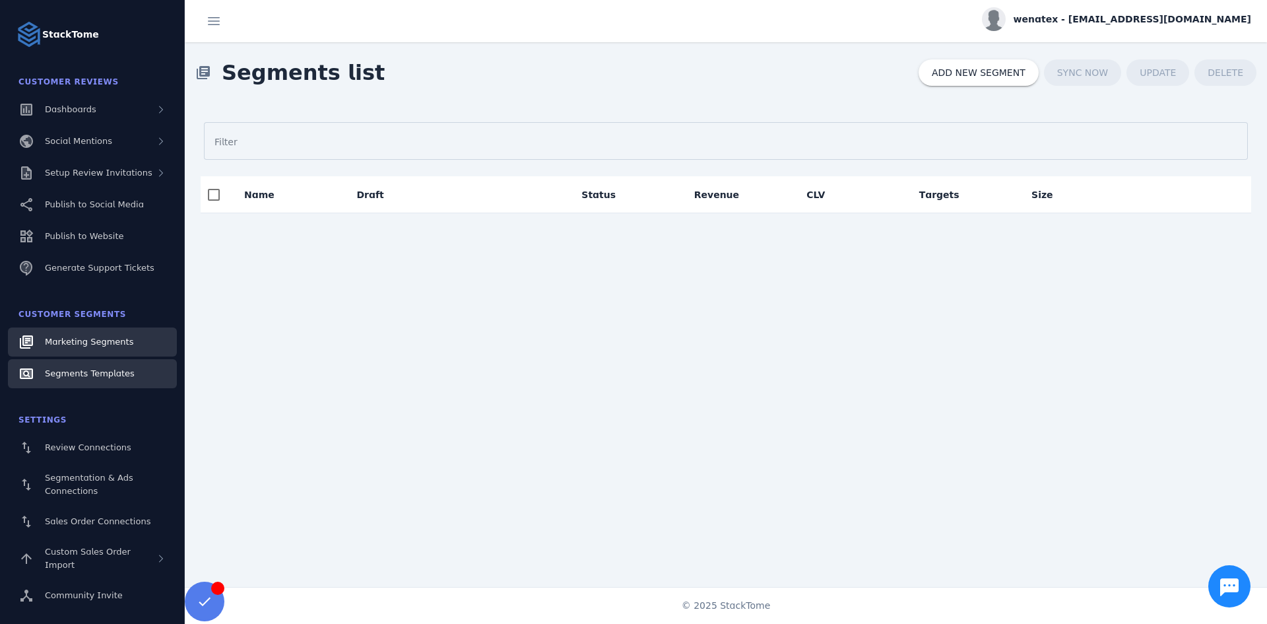
click at [57, 370] on span "Segments Templates" at bounding box center [90, 373] width 90 height 10
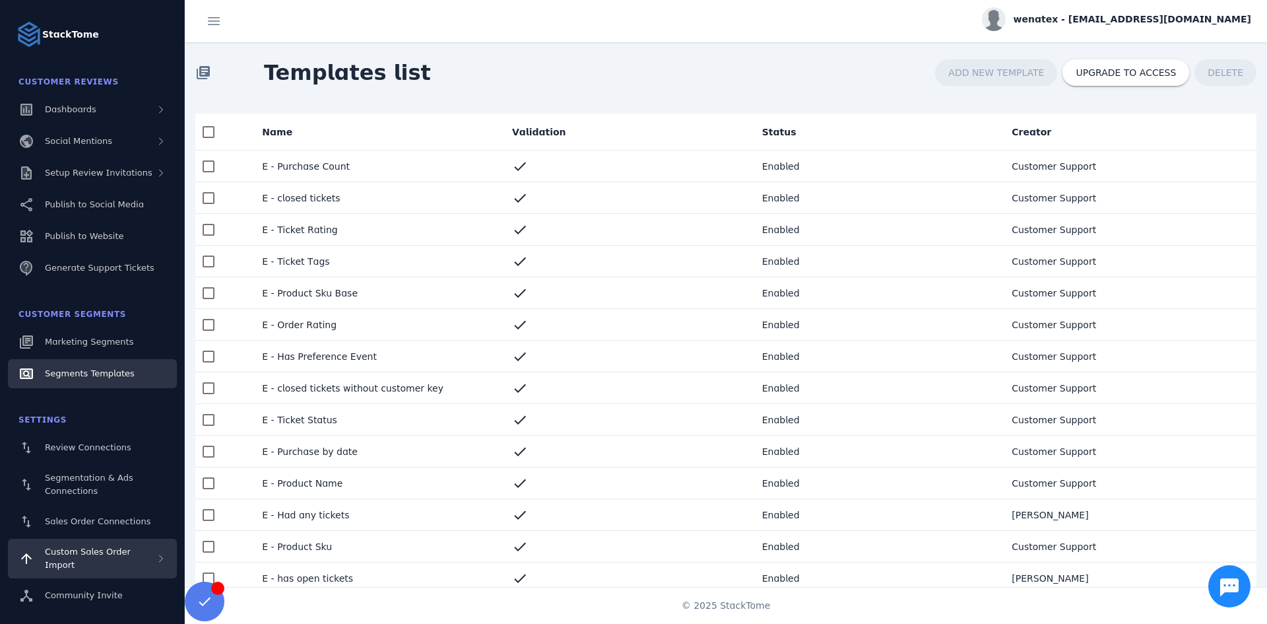
click at [111, 558] on span "Custom Sales Order Import" at bounding box center [88, 558] width 86 height 23
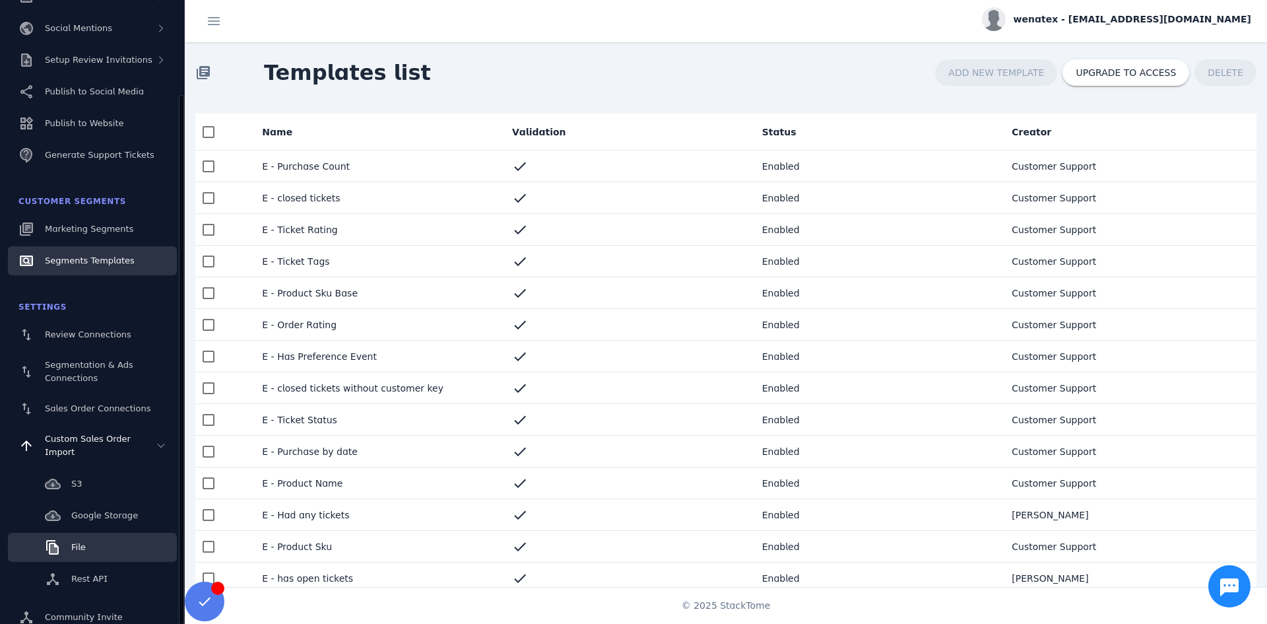
click at [69, 536] on link "File" at bounding box center [92, 547] width 169 height 29
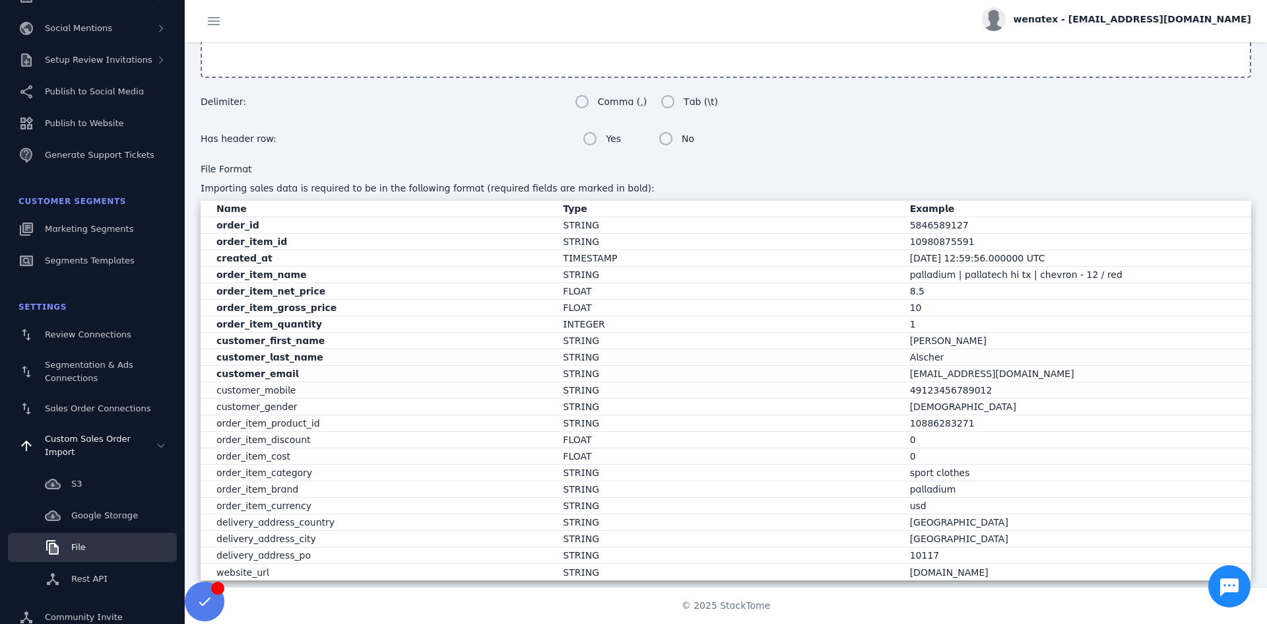
scroll to position [213, 0]
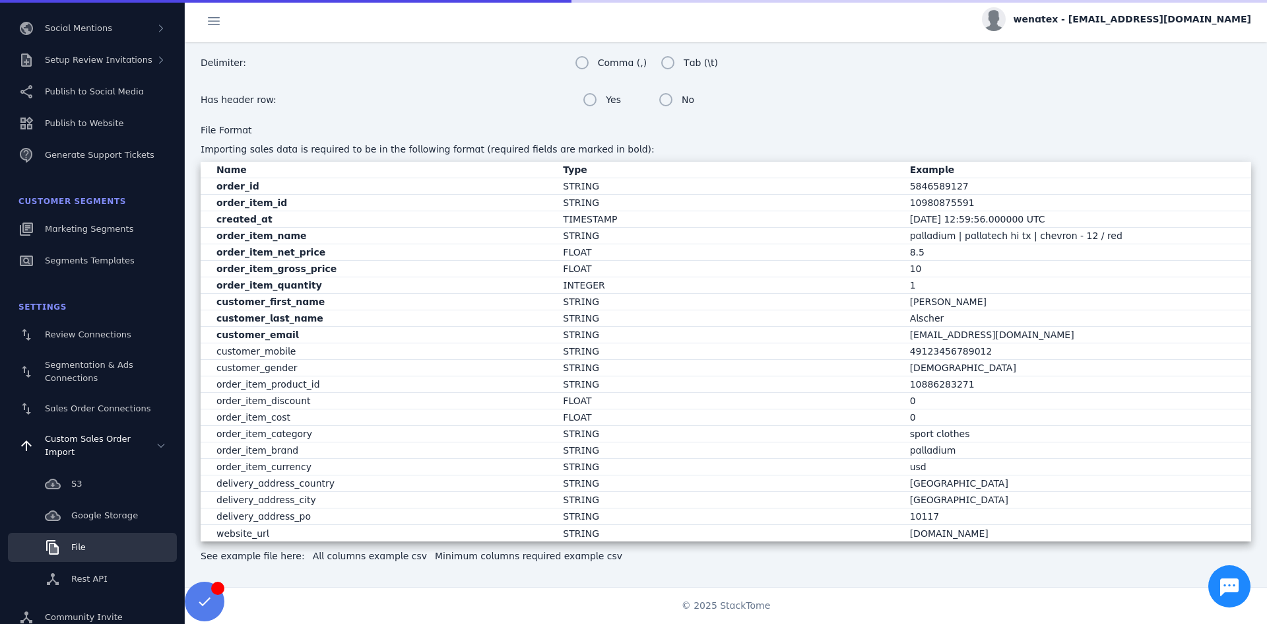
drag, startPoint x: 215, startPoint y: 185, endPoint x: 1139, endPoint y: 331, distance: 935.5
click at [1139, 331] on mat-table "Name Type Example order_id STRING 5846589127 order_item_id STRING 10980875591 c…" at bounding box center [726, 352] width 1051 height 380
click at [345, 380] on mat-cell "order_item_product_id" at bounding box center [377, 384] width 352 height 17
drag, startPoint x: 242, startPoint y: 251, endPoint x: 968, endPoint y: 265, distance: 726.3
click at [968, 265] on mat-table "Name Type Example order_id STRING 5846589127 order_item_id STRING 10980875591 c…" at bounding box center [726, 352] width 1051 height 380
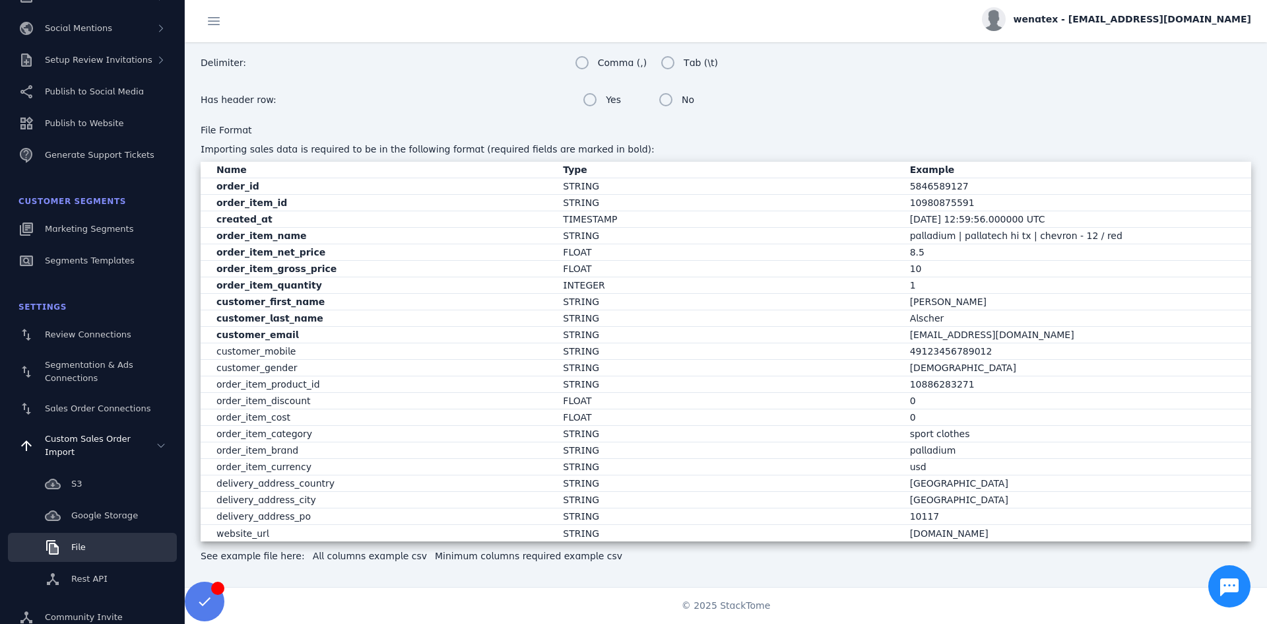
click at [795, 276] on mat-cell "FLOAT" at bounding box center [726, 269] width 347 height 17
drag, startPoint x: 940, startPoint y: 265, endPoint x: 213, endPoint y: 258, distance: 727.5
click at [213, 258] on mat-table "Name Type Example order_id STRING 5846589127 order_item_id STRING 10980875591 c…" at bounding box center [726, 352] width 1051 height 380
click at [400, 302] on mat-cell "customer_first_name" at bounding box center [377, 302] width 352 height 17
click at [288, 248] on strong "order_item_net_price" at bounding box center [271, 252] width 109 height 11
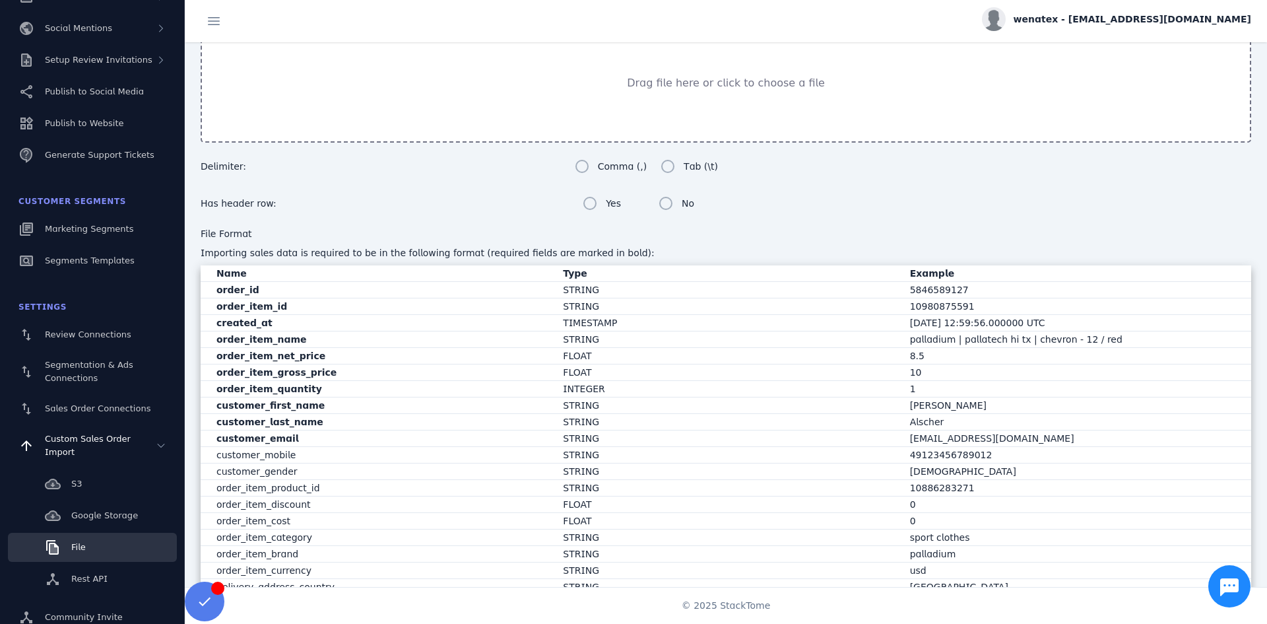
scroll to position [132, 0]
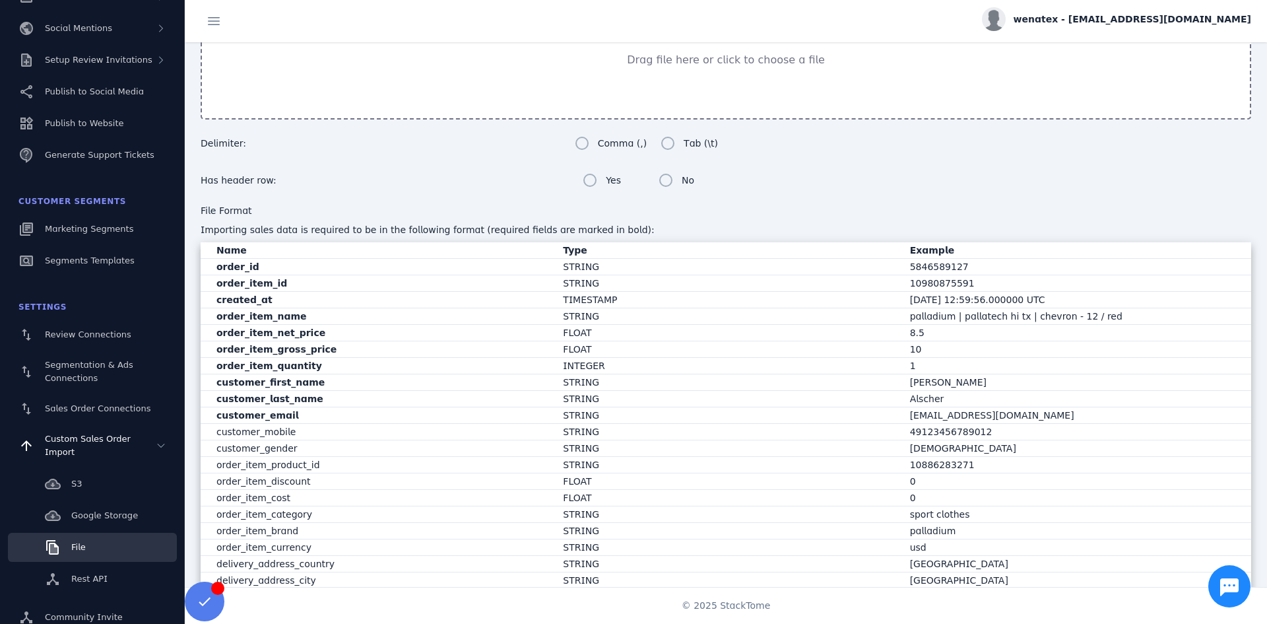
click at [472, 332] on mat-cell "order_item_net_price" at bounding box center [377, 333] width 352 height 17
click at [425, 372] on mat-cell "order_item_quantity" at bounding box center [377, 366] width 352 height 17
click at [406, 405] on mat-cell "customer_last_name" at bounding box center [377, 399] width 352 height 17
drag, startPoint x: 397, startPoint y: 415, endPoint x: 405, endPoint y: 411, distance: 9.5
click at [400, 415] on mat-cell "customer_email" at bounding box center [377, 415] width 352 height 17
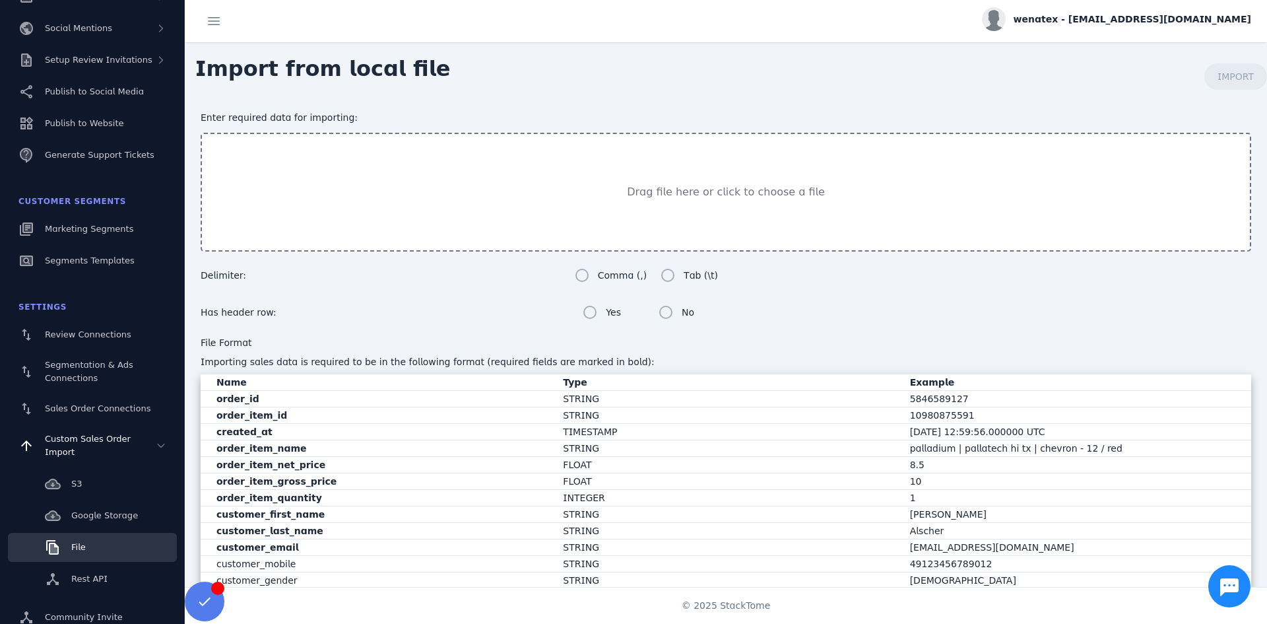
scroll to position [66, 0]
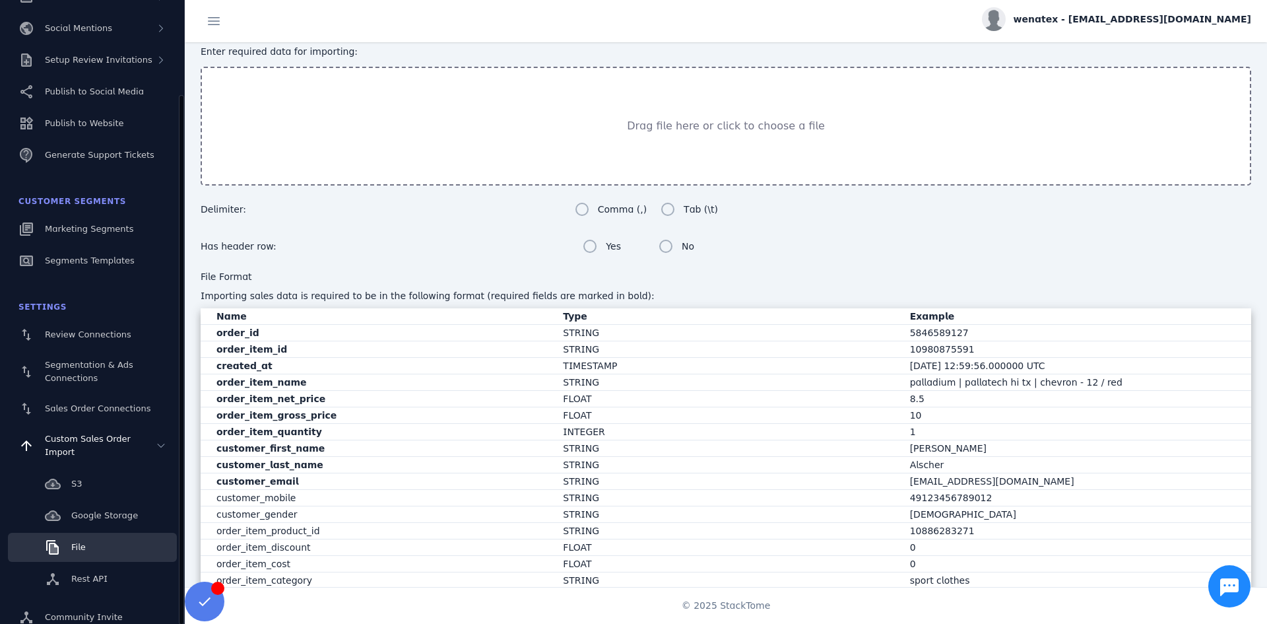
click at [4, 511] on fuse-vertical-navigation-basic-item "Google Storage" at bounding box center [92, 515] width 185 height 29
click at [655, 285] on div "File Format Importing sales data is required to be in the following format (req…" at bounding box center [726, 490] width 1051 height 440
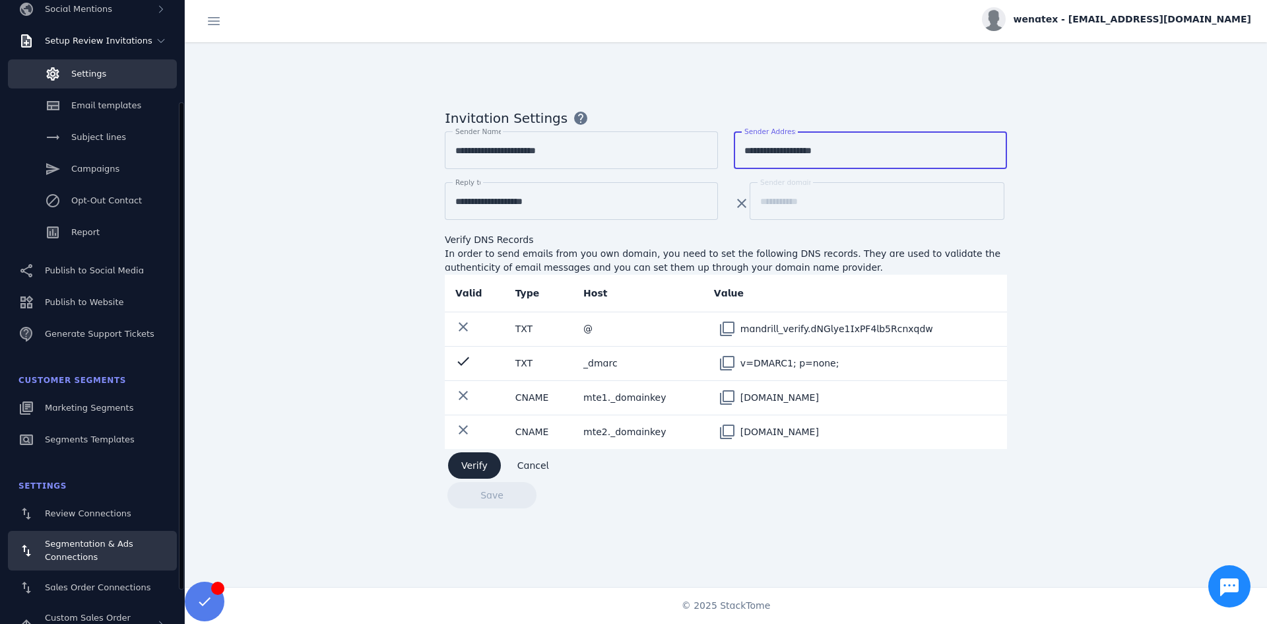
scroll to position [176, 0]
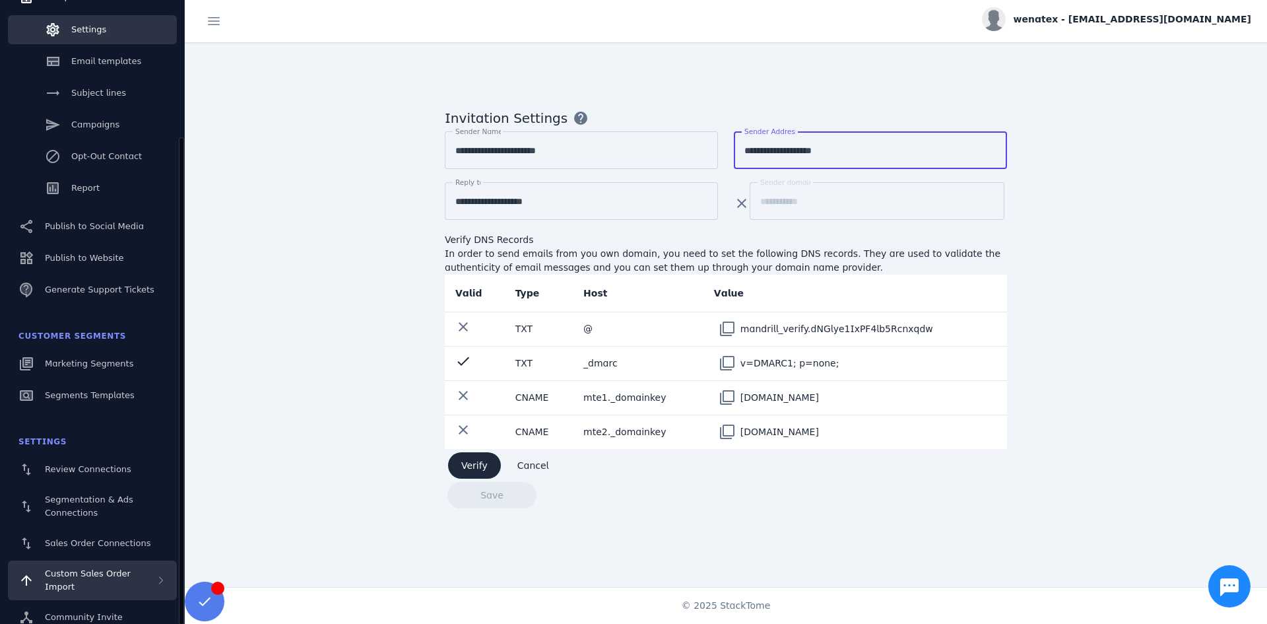
click at [131, 573] on span "Custom Sales Order Import" at bounding box center [88, 579] width 86 height 23
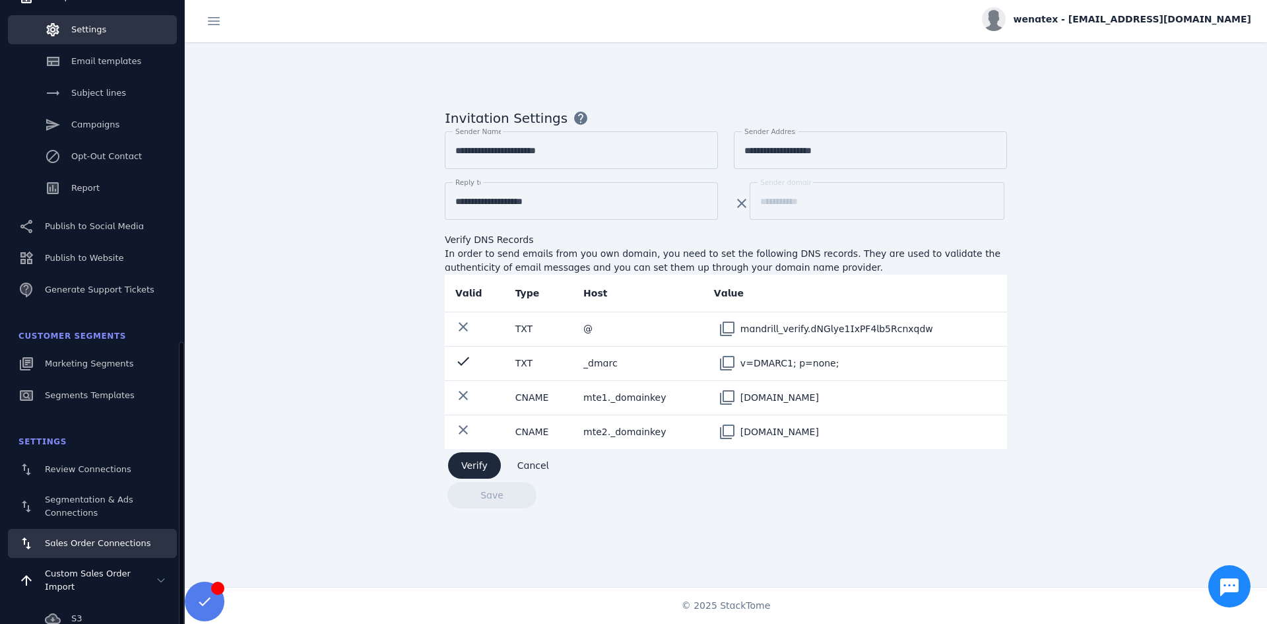
scroll to position [311, 0]
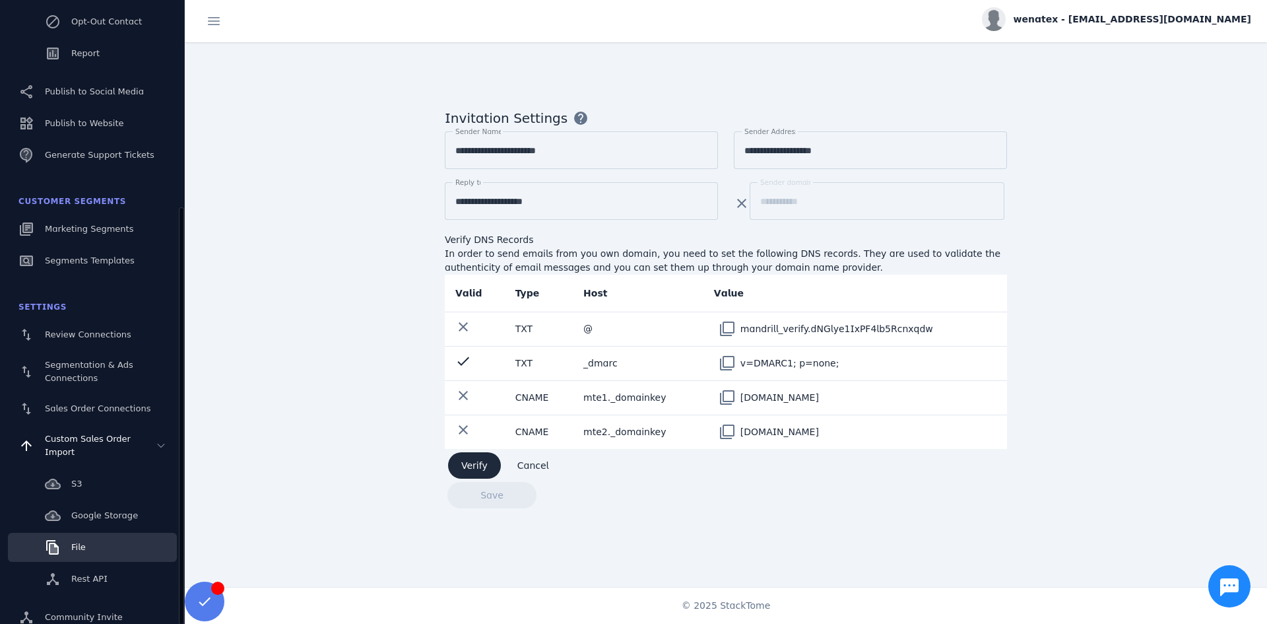
click at [89, 542] on link "File" at bounding box center [92, 547] width 169 height 29
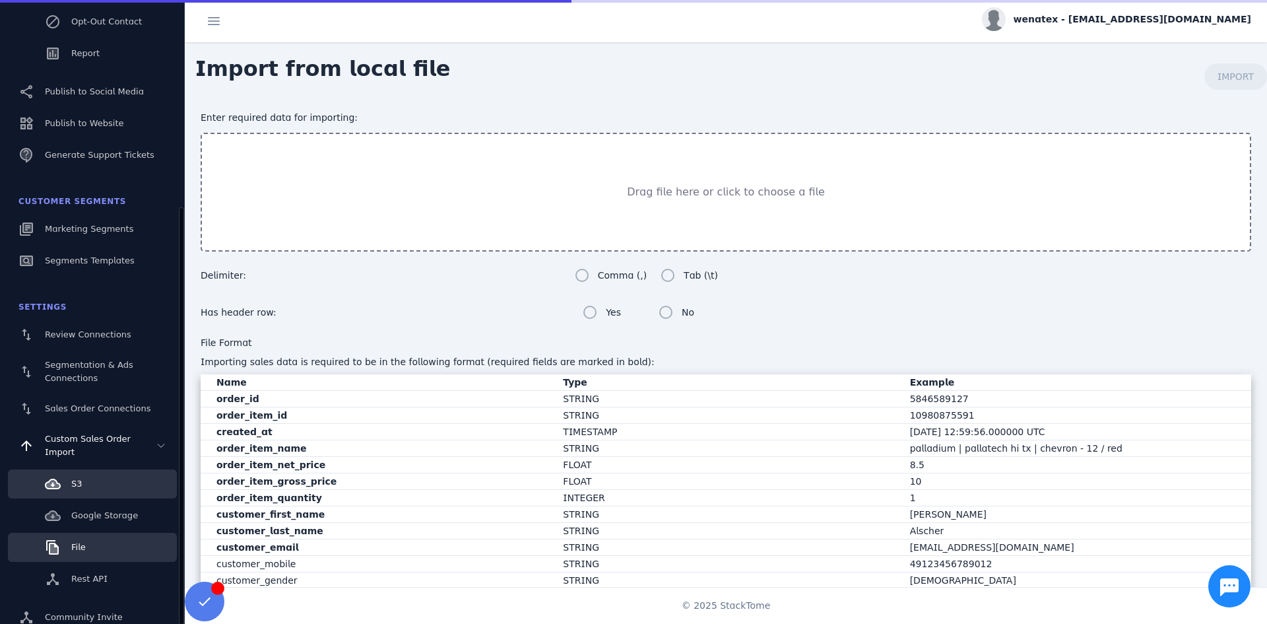
scroll to position [113, 0]
